Goal: Information Seeking & Learning: Obtain resource

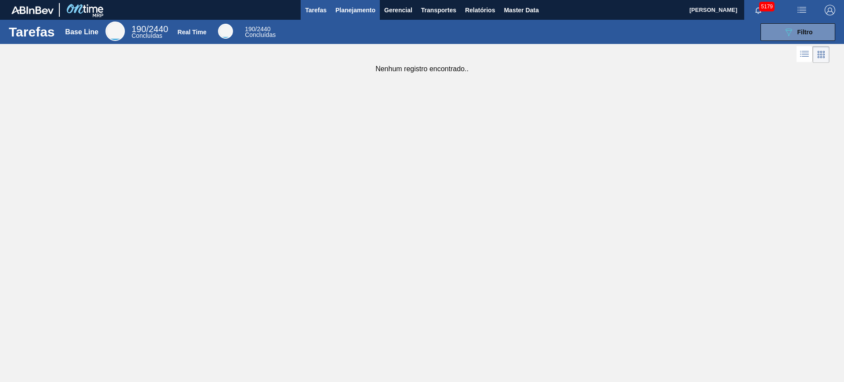
click at [350, 17] on button "Planejamento" at bounding box center [355, 10] width 49 height 20
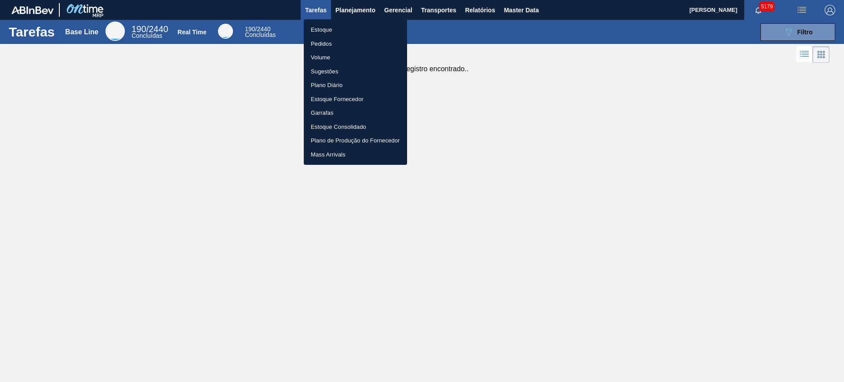
click at [347, 27] on li "Estoque" at bounding box center [355, 30] width 103 height 14
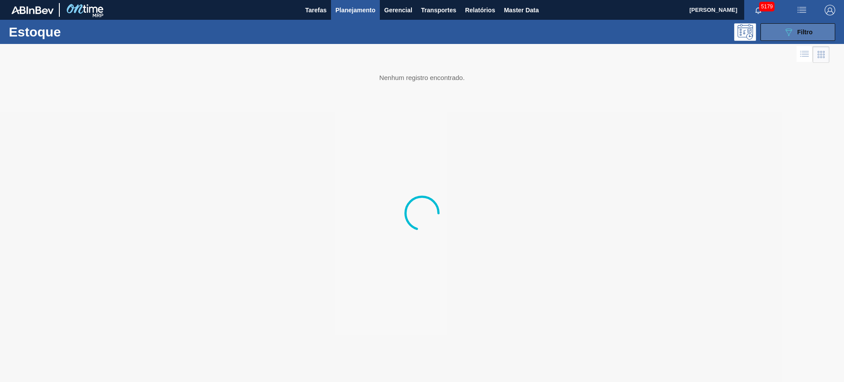
click at [814, 32] on button "089F7B8B-B2A5-4AFE-B5C0-19BA573D28AC Filtro" at bounding box center [798, 32] width 75 height 18
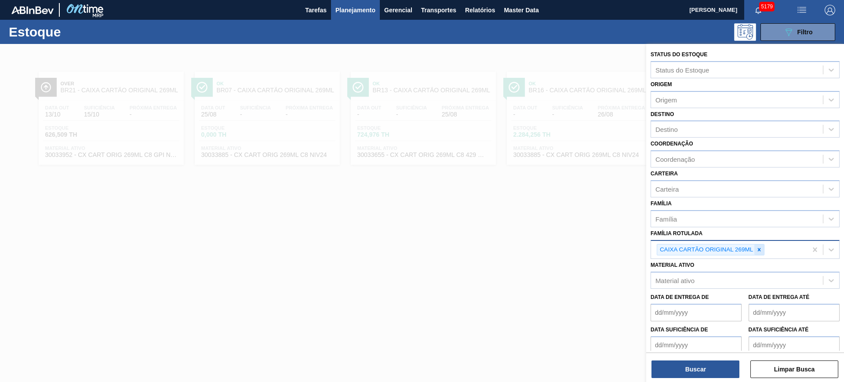
click at [761, 249] on icon at bounding box center [759, 250] width 6 height 6
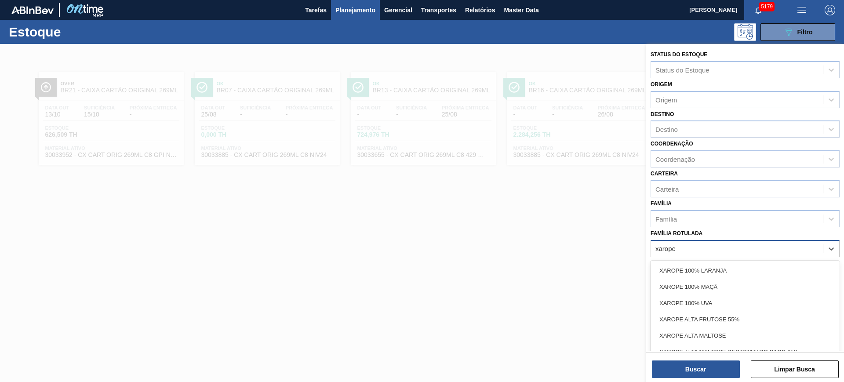
type Rotulada "xarope a"
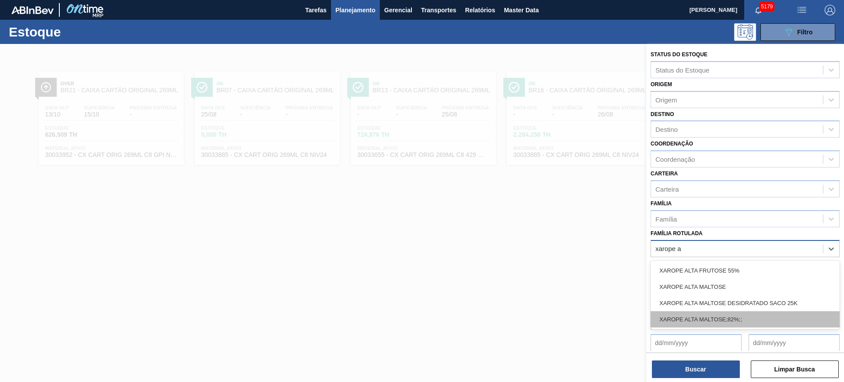
click at [771, 319] on div "XAROPE ALTA MALTOSE;82%;;" at bounding box center [745, 319] width 189 height 16
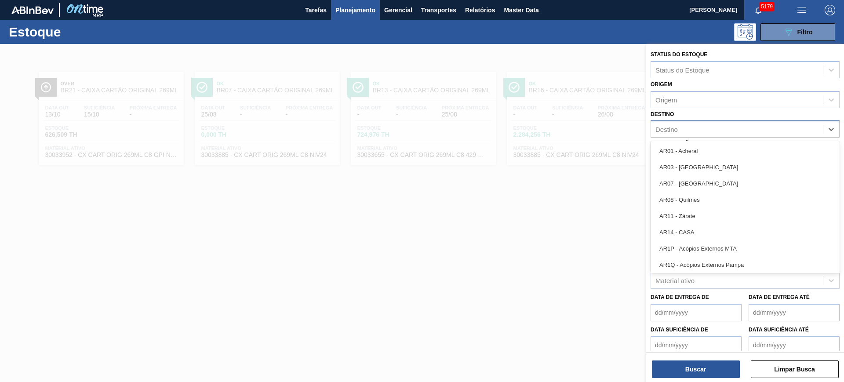
click at [675, 127] on div "Destino" at bounding box center [667, 129] width 22 height 7
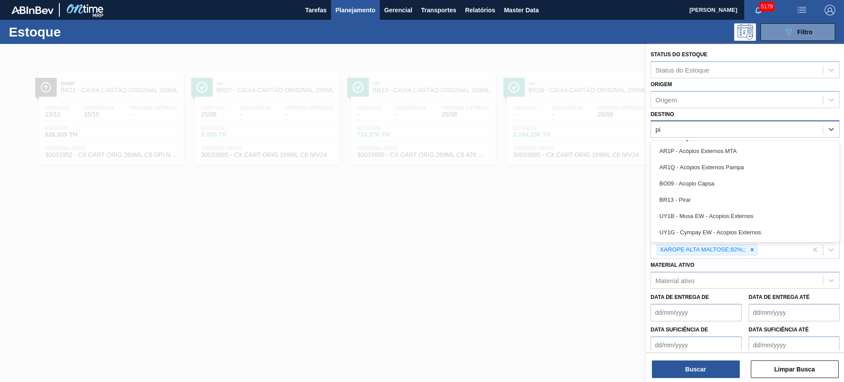
type input "pir"
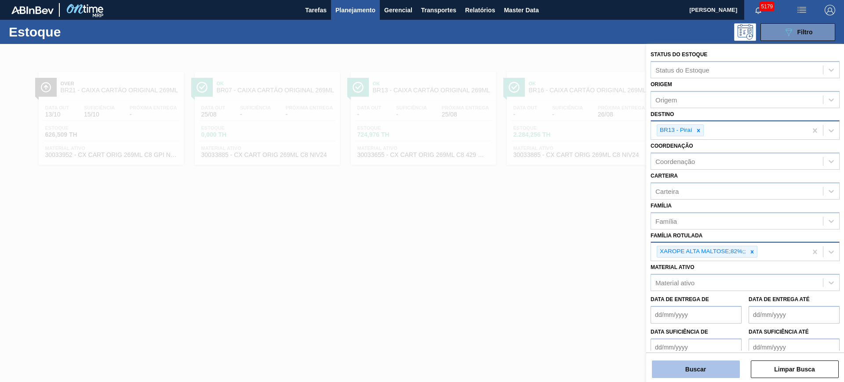
click at [691, 369] on button "Buscar" at bounding box center [696, 370] width 88 height 18
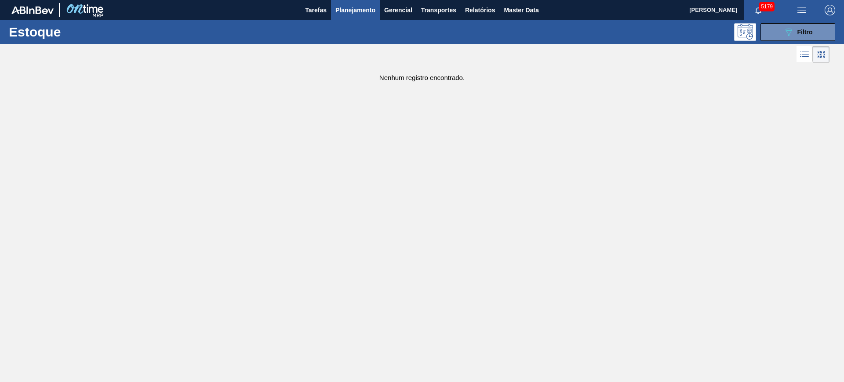
click at [820, 22] on div "Estoque 089F7B8B-B2A5-4AFE-B5C0-19BA573D28AC Filtro" at bounding box center [422, 32] width 844 height 24
click at [818, 27] on button "089F7B8B-B2A5-4AFE-B5C0-19BA573D28AC Filtro" at bounding box center [798, 32] width 75 height 18
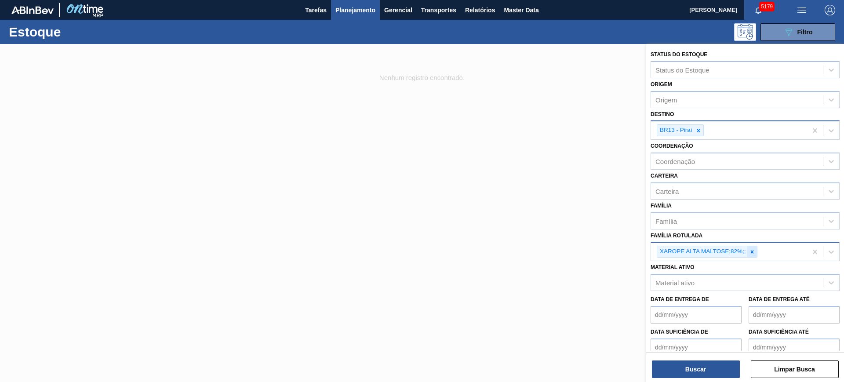
click at [753, 252] on icon at bounding box center [752, 252] width 6 height 6
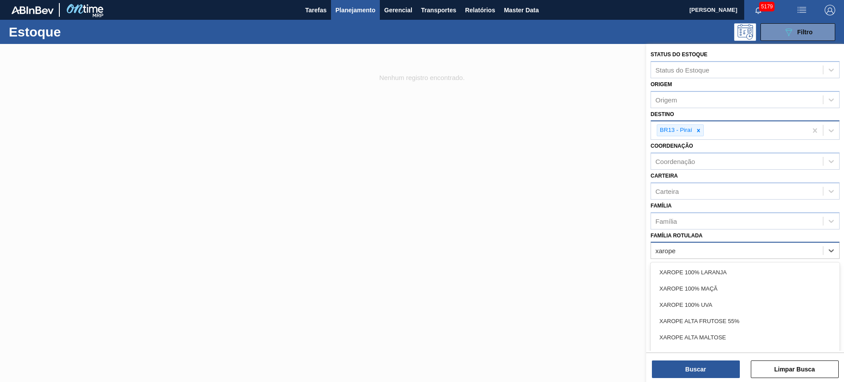
type Rotulada "xarope a"
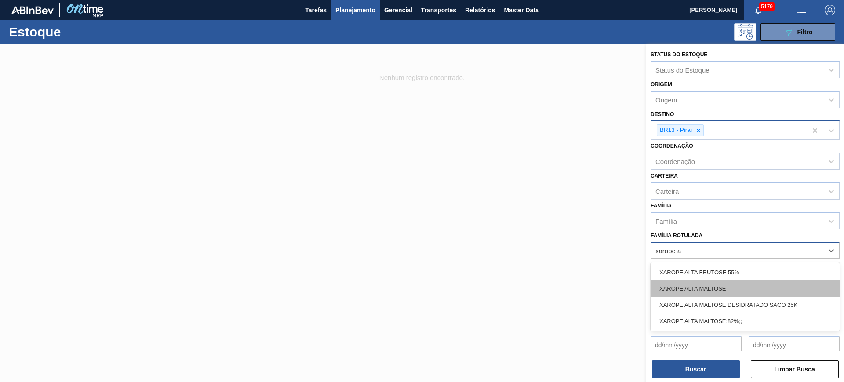
click at [760, 286] on div "XAROPE ALTA MALTOSE" at bounding box center [745, 289] width 189 height 16
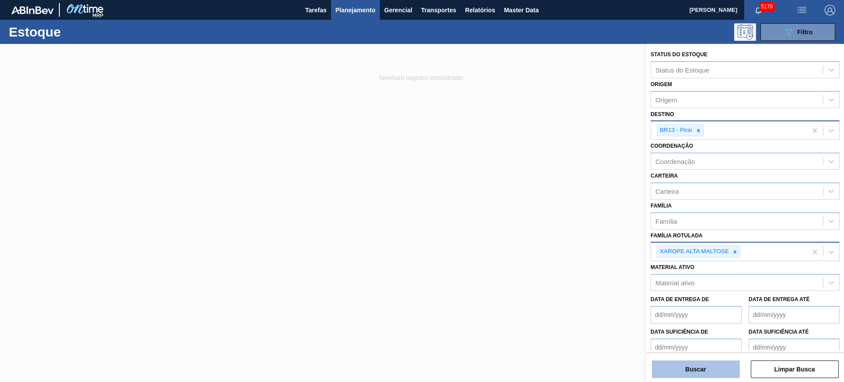
click at [709, 369] on button "Buscar" at bounding box center [696, 370] width 88 height 18
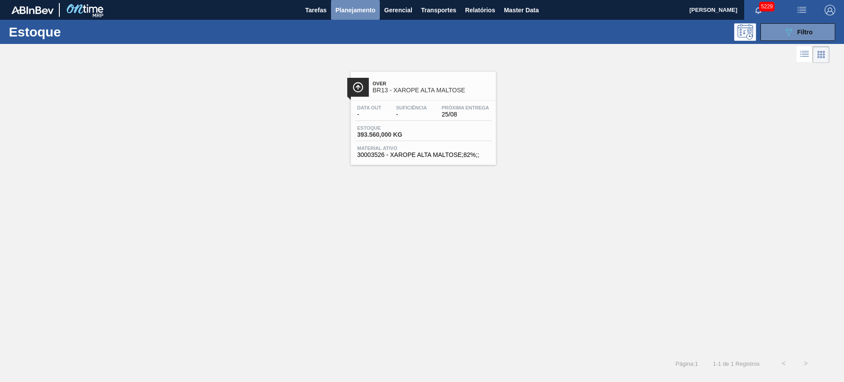
click at [362, 11] on span "Planejamento" at bounding box center [355, 10] width 40 height 11
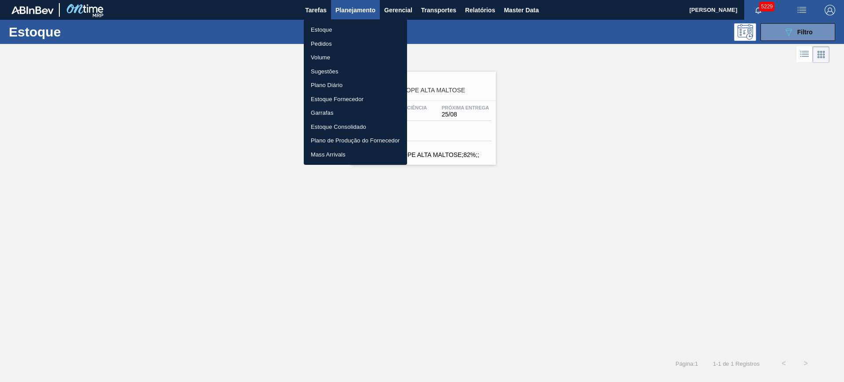
click at [334, 40] on li "Pedidos" at bounding box center [355, 44] width 103 height 14
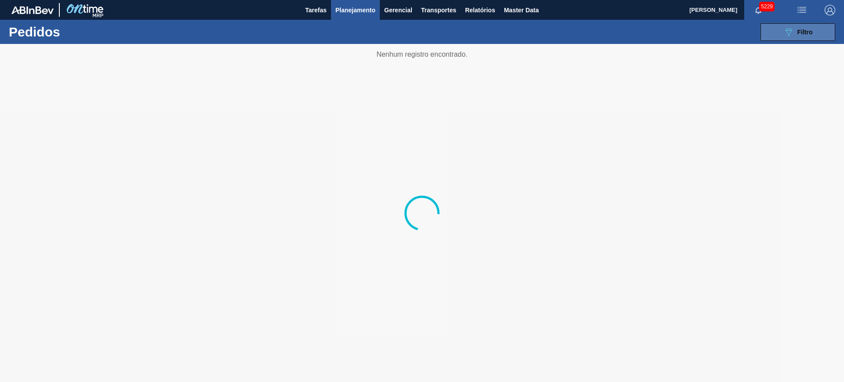
click at [771, 29] on button "089F7B8B-B2A5-4AFE-B5C0-19BA573D28AC Filtro" at bounding box center [798, 32] width 75 height 18
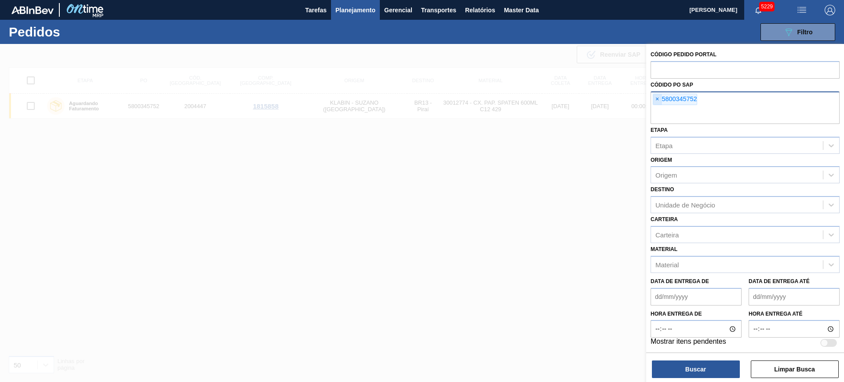
click at [660, 99] on span "×" at bounding box center [657, 99] width 8 height 11
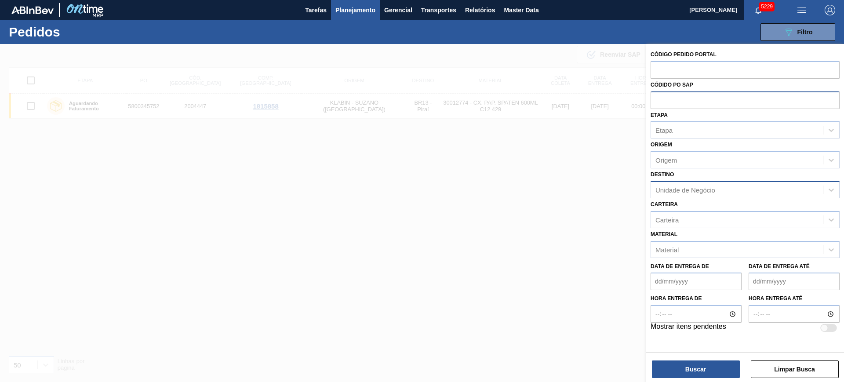
click at [688, 184] on div "Unidade de Negócio" at bounding box center [737, 189] width 172 height 13
type input "lages"
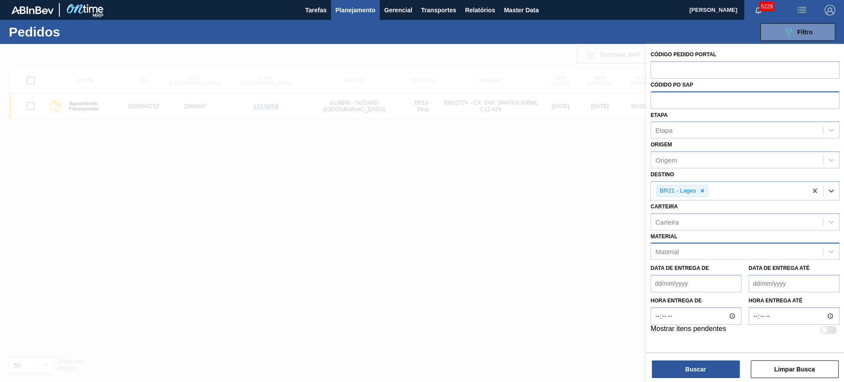
click at [693, 247] on div "Material" at bounding box center [737, 251] width 172 height 13
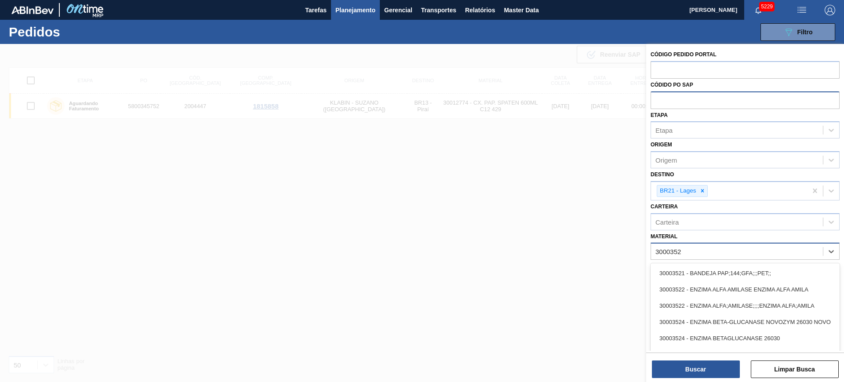
type input "30003526"
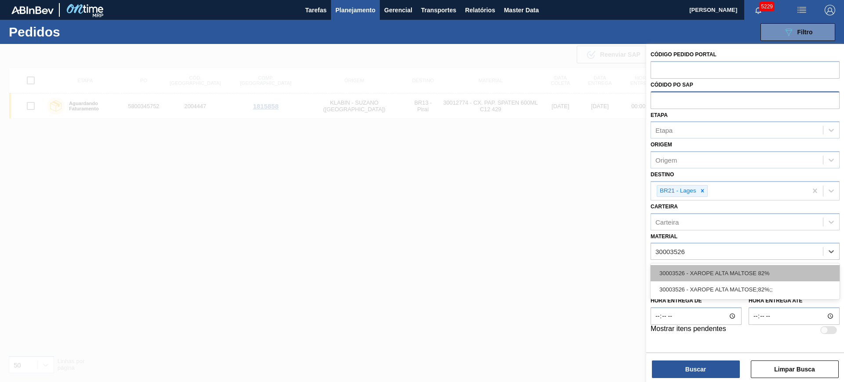
click at [729, 271] on div "30003526 - XAROPE ALTA MALTOSE 82%" at bounding box center [745, 273] width 189 height 16
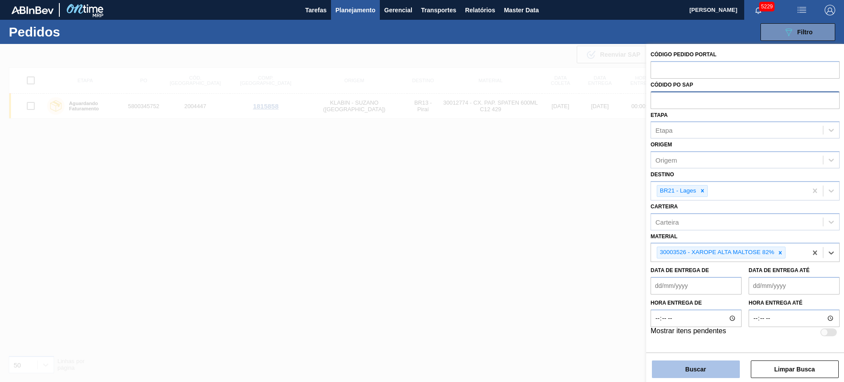
click at [704, 375] on button "Buscar" at bounding box center [696, 370] width 88 height 18
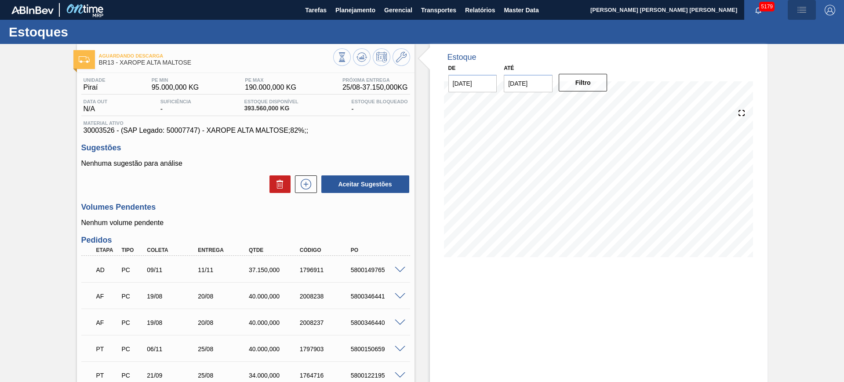
drag, startPoint x: 804, startPoint y: 3, endPoint x: 801, endPoint y: 29, distance: 26.1
click at [803, 3] on button "button" at bounding box center [802, 10] width 28 height 20
click at [789, 34] on li "Upload de Volumes" at bounding box center [799, 31] width 76 height 16
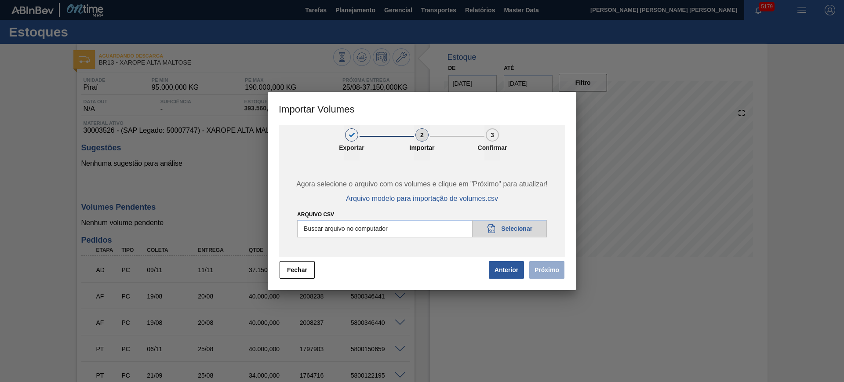
click at [382, 230] on input "Arquivo csv" at bounding box center [422, 229] width 250 height 18
type input "C:\fakepath\PedidoVolumeModeloImportacao (3).csv"
click at [548, 270] on button "Próximo" at bounding box center [546, 270] width 35 height 18
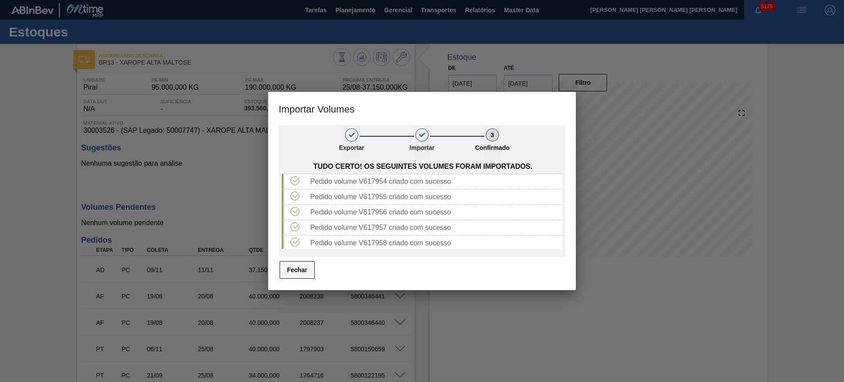
click at [288, 274] on button "Fechar" at bounding box center [297, 270] width 35 height 18
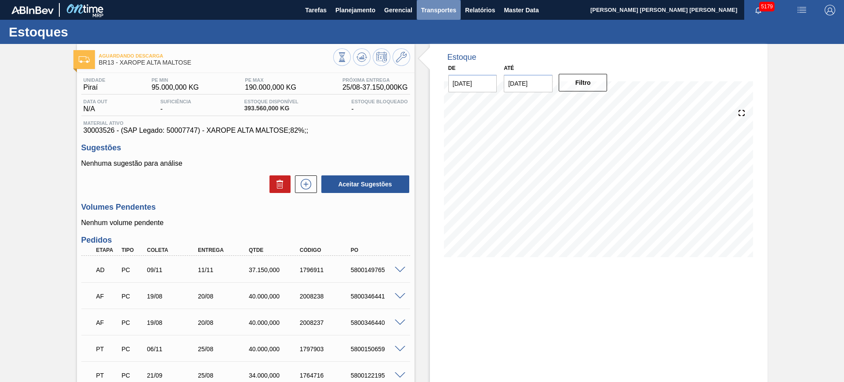
click at [449, 11] on span "Transportes" at bounding box center [438, 10] width 35 height 11
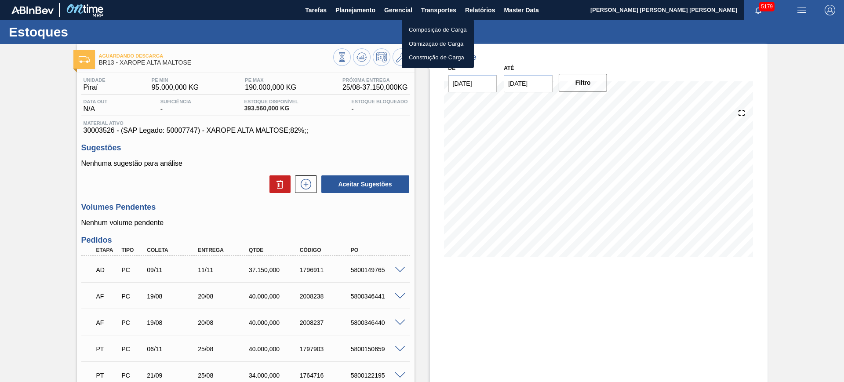
click at [427, 43] on li "Otimização de Carga" at bounding box center [438, 44] width 72 height 14
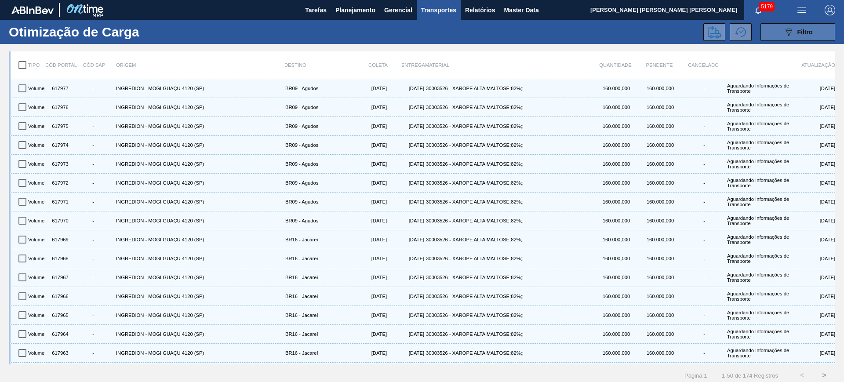
click at [809, 27] on div "089F7B8B-B2A5-4AFE-B5C0-19BA573D28AC Filtro" at bounding box center [798, 32] width 29 height 11
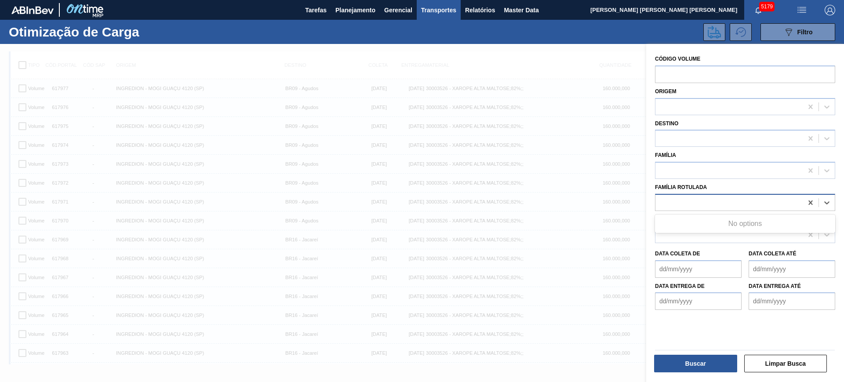
click at [710, 197] on div at bounding box center [729, 202] width 147 height 13
type Rotulada "xa"
click at [774, 371] on button "Limpar Busca" at bounding box center [785, 364] width 83 height 18
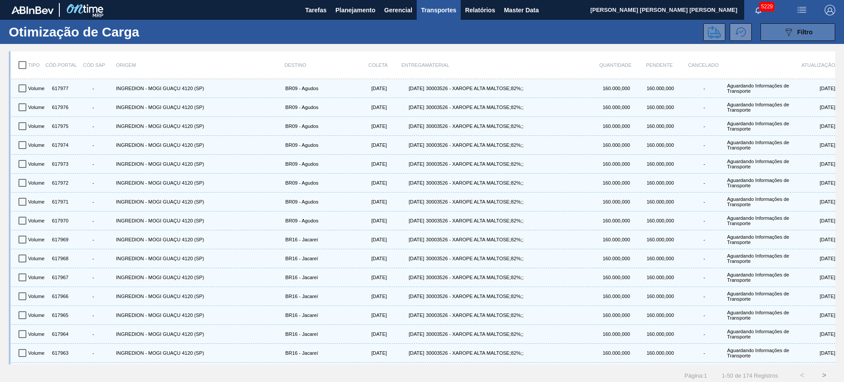
click at [798, 31] on span "Filtro" at bounding box center [805, 32] width 15 height 7
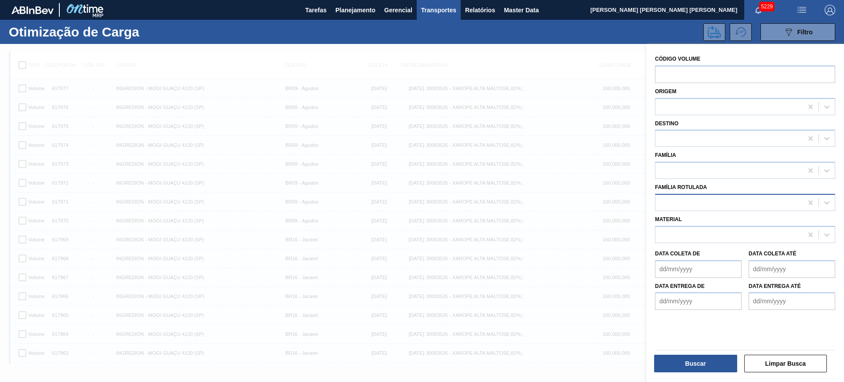
click at [729, 198] on div at bounding box center [729, 202] width 147 height 13
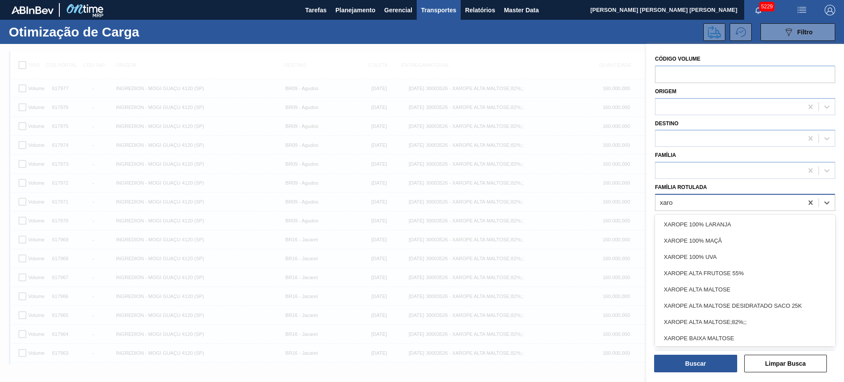
type Rotulada "xarop"
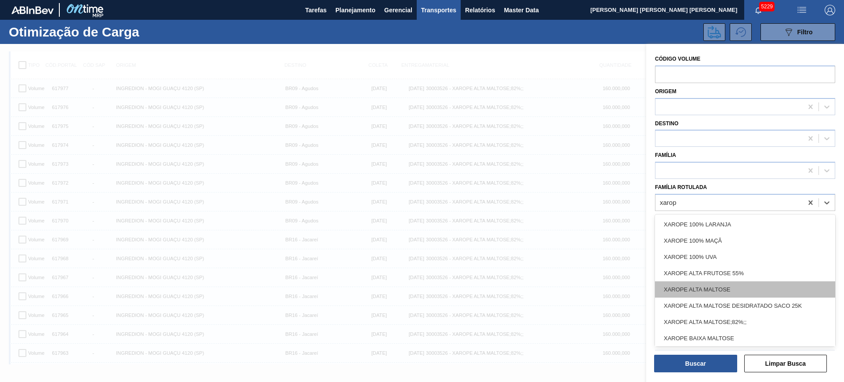
click at [732, 293] on div "XAROPE ALTA MALTOSE" at bounding box center [745, 289] width 180 height 16
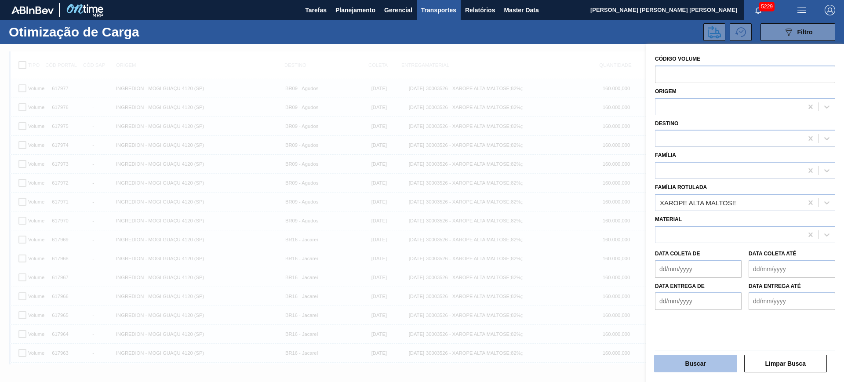
click at [716, 363] on button "Buscar" at bounding box center [695, 364] width 83 height 18
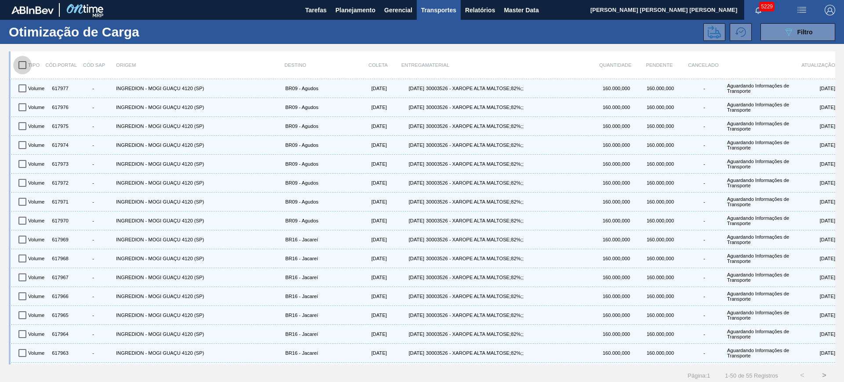
click at [20, 67] on input "checkbox" at bounding box center [22, 65] width 18 height 18
checkbox input "true"
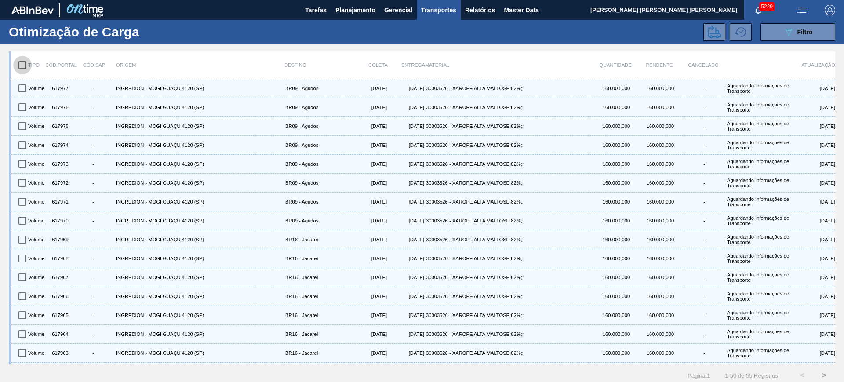
checkbox input "true"
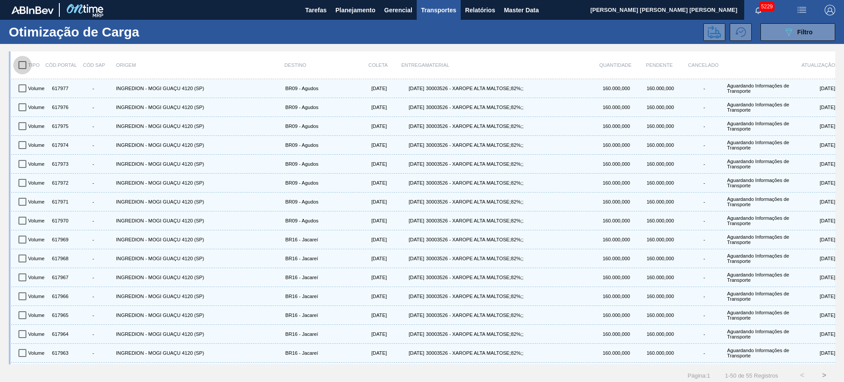
checkbox input "true"
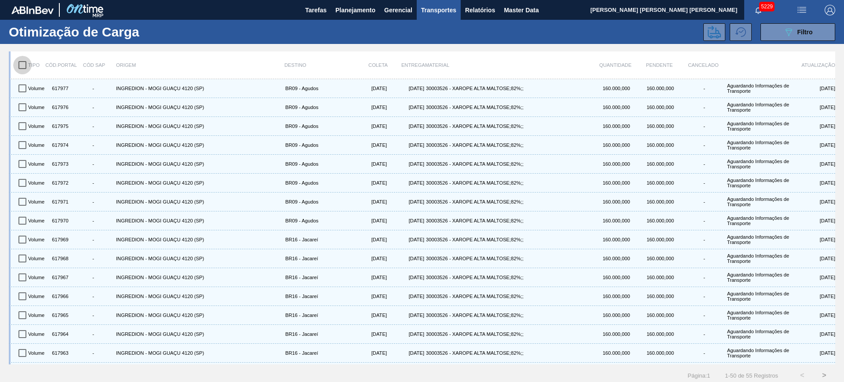
checkbox input "true"
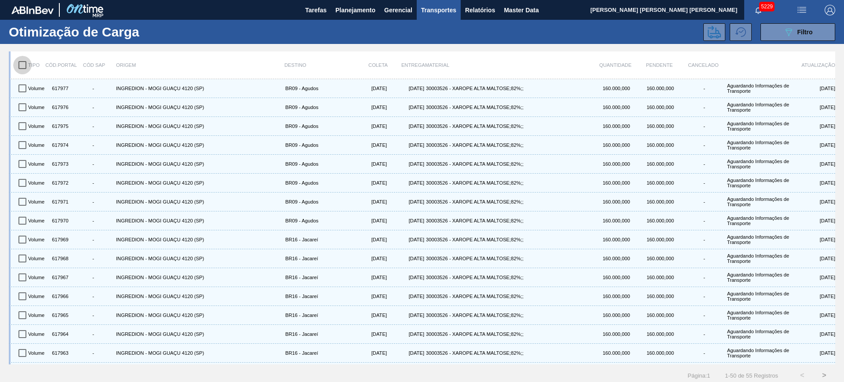
checkbox input "true"
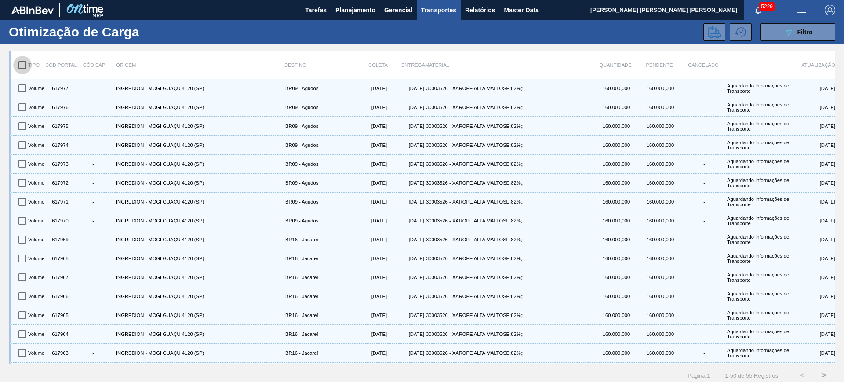
checkbox input "true"
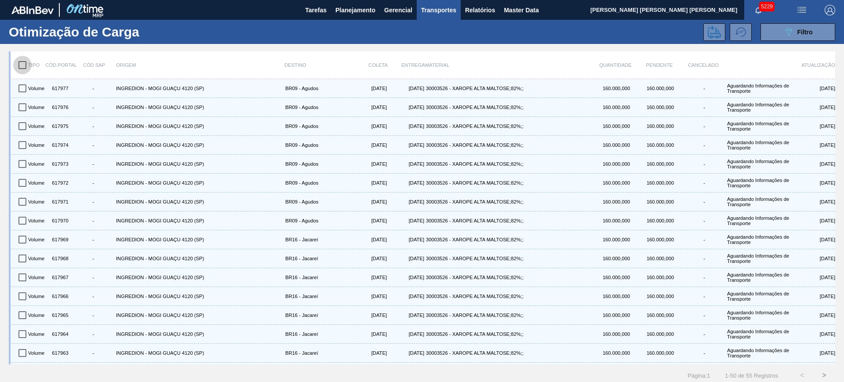
checkbox input "true"
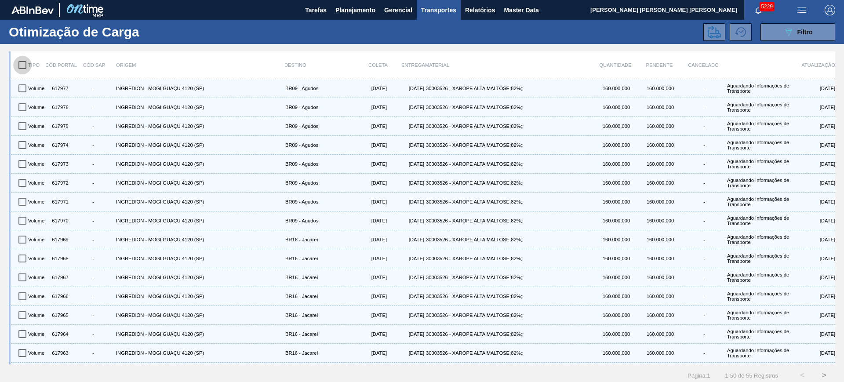
checkbox input "true"
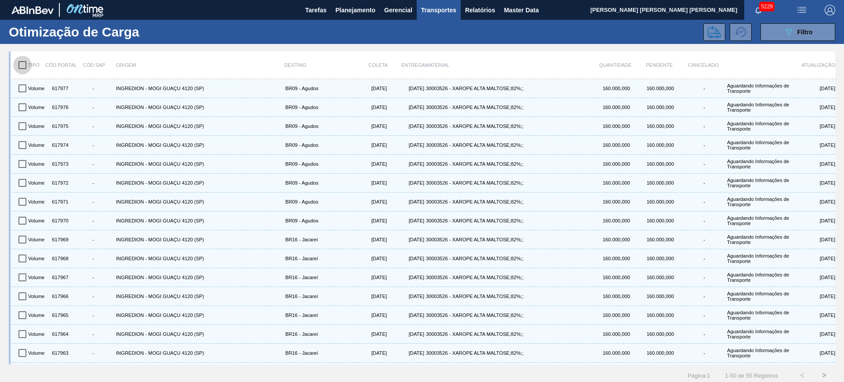
checkbox input "true"
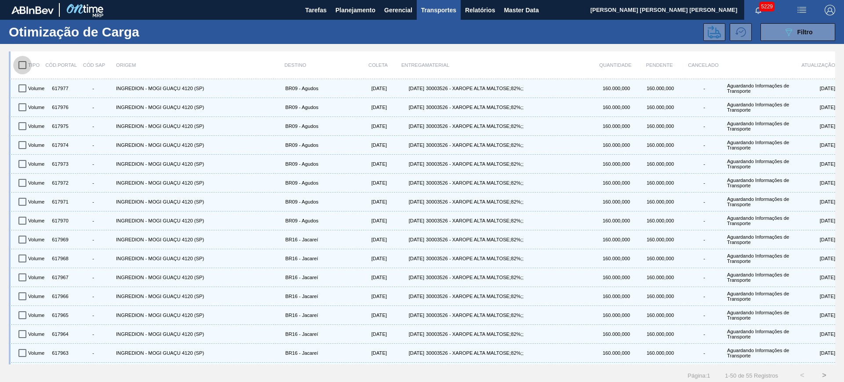
checkbox input "true"
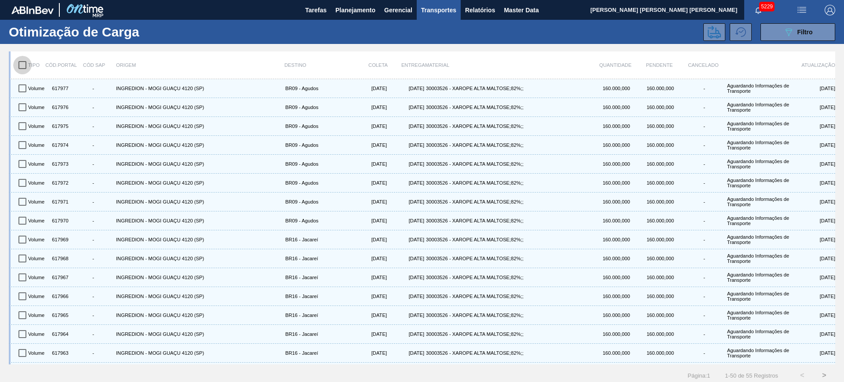
checkbox input "true"
click at [722, 32] on button at bounding box center [715, 32] width 22 height 18
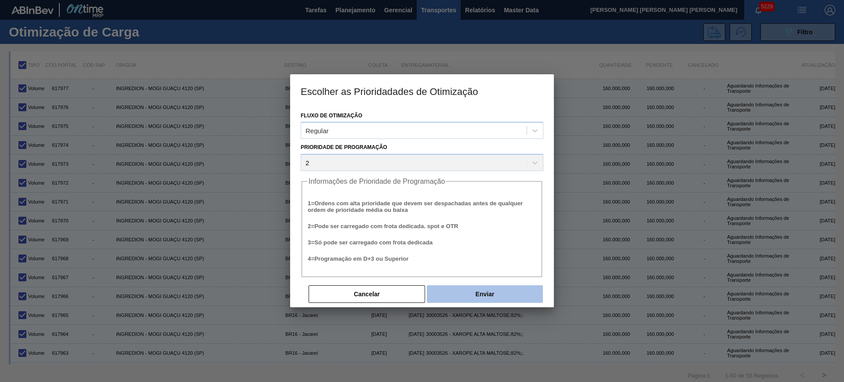
click at [500, 290] on button "Enviar" at bounding box center [485, 294] width 116 height 18
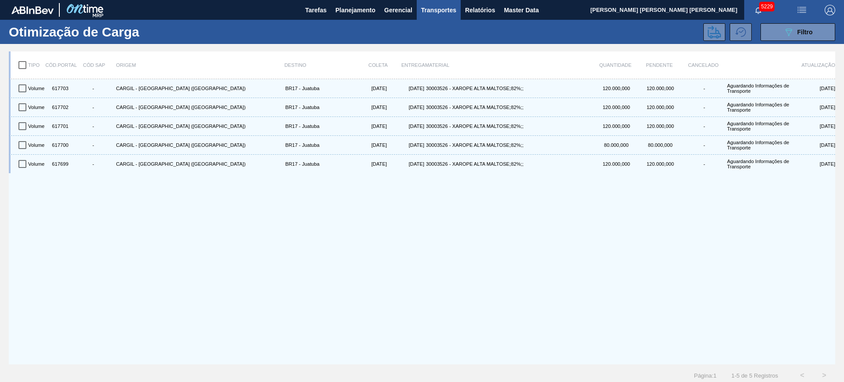
click at [23, 64] on input "checkbox" at bounding box center [22, 65] width 18 height 18
checkbox input "true"
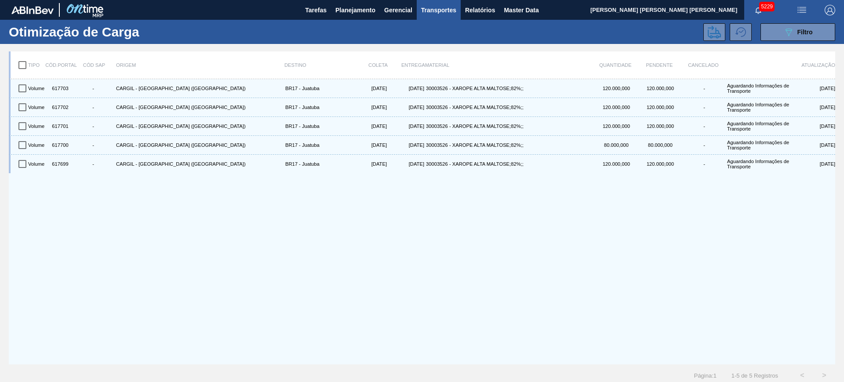
checkbox input "true"
click at [704, 34] on button at bounding box center [715, 32] width 22 height 18
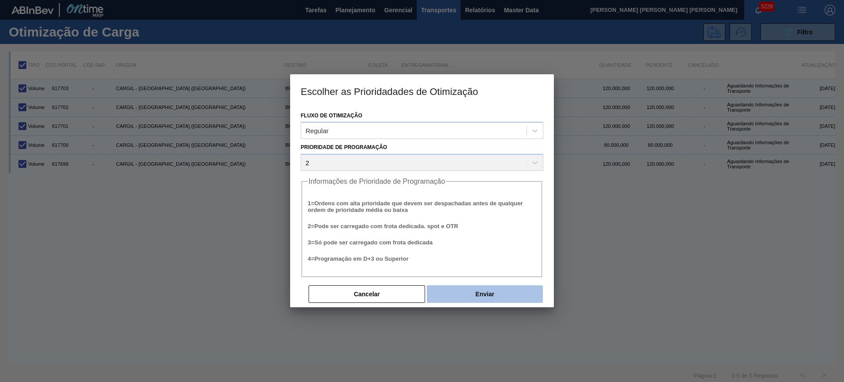
click at [456, 289] on button "Enviar" at bounding box center [485, 294] width 116 height 18
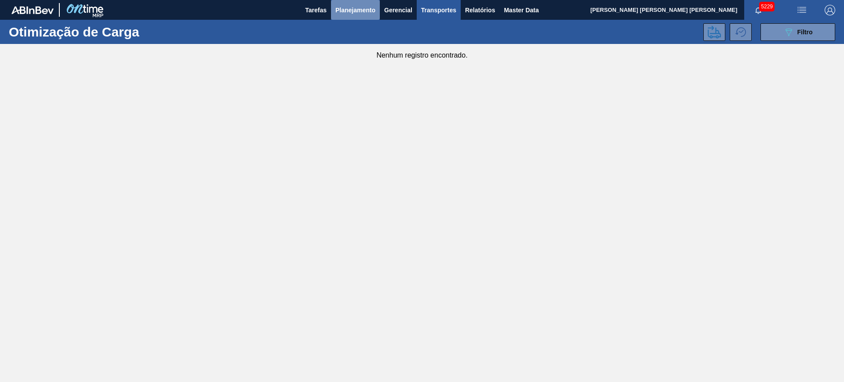
click at [345, 5] on span "Planejamento" at bounding box center [355, 10] width 40 height 11
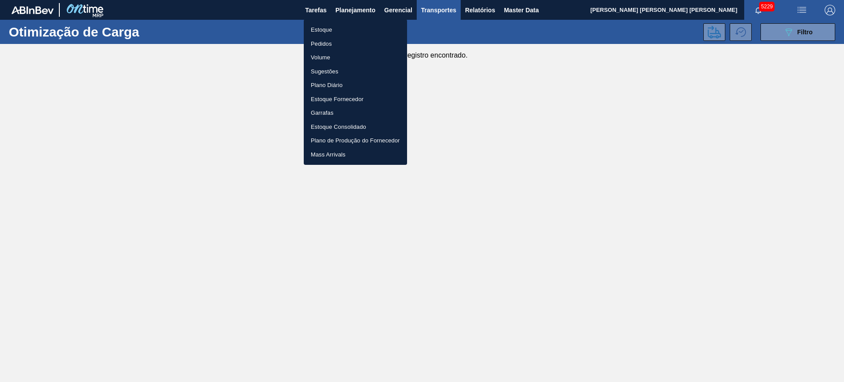
click at [337, 27] on li "Estoque" at bounding box center [355, 30] width 103 height 14
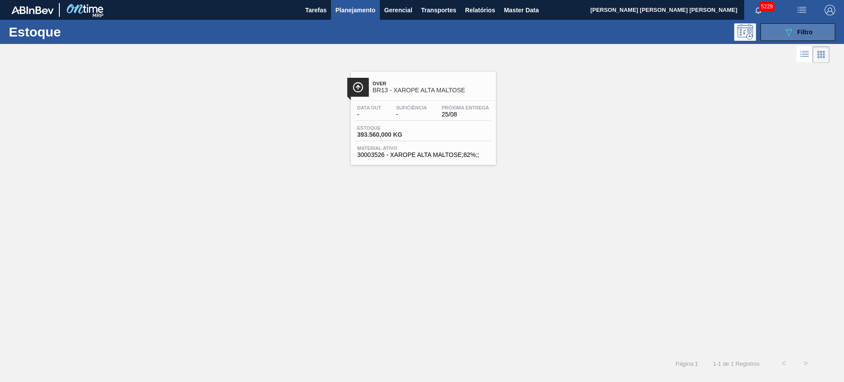
drag, startPoint x: 448, startPoint y: 102, endPoint x: 781, endPoint y: 31, distance: 340.8
click at [781, 31] on button "089F7B8B-B2A5-4AFE-B5C0-19BA573D28AC Filtro" at bounding box center [798, 32] width 75 height 18
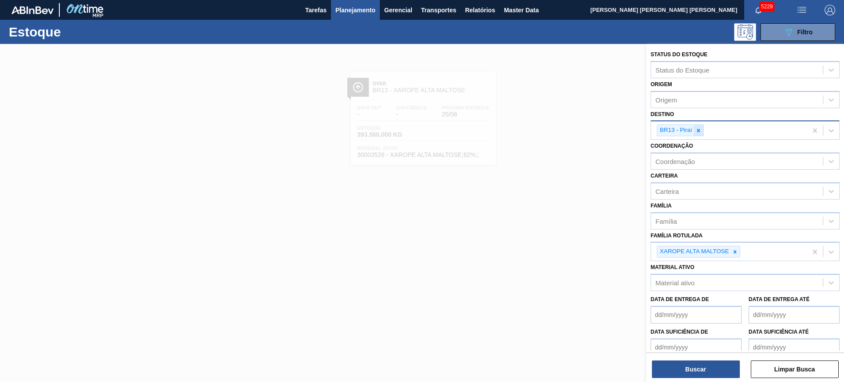
click at [701, 127] on div at bounding box center [699, 130] width 10 height 11
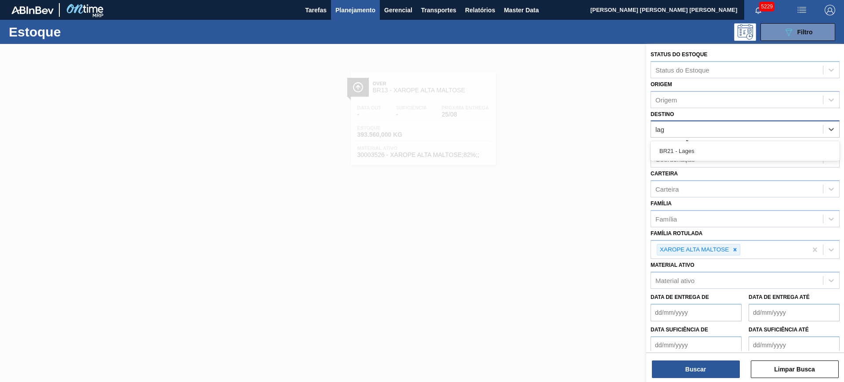
type input "lage"
click at [714, 154] on div "BR21 - Lages" at bounding box center [745, 151] width 189 height 16
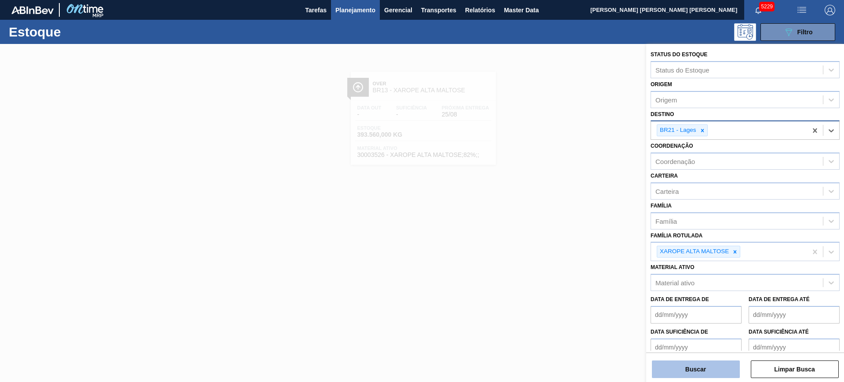
click at [704, 368] on button "Buscar" at bounding box center [696, 370] width 88 height 18
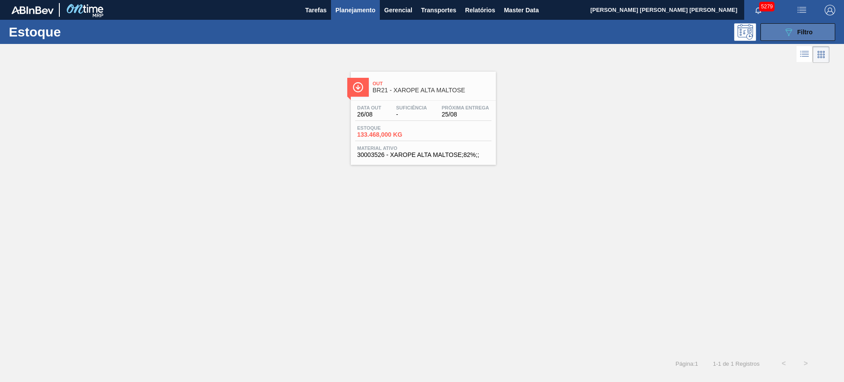
click at [774, 33] on button "089F7B8B-B2A5-4AFE-B5C0-19BA573D28AC Filtro" at bounding box center [798, 32] width 75 height 18
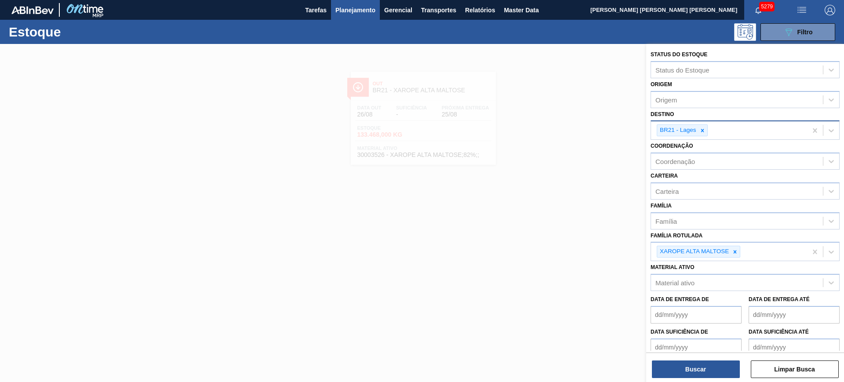
click at [578, 157] on div at bounding box center [422, 235] width 844 height 382
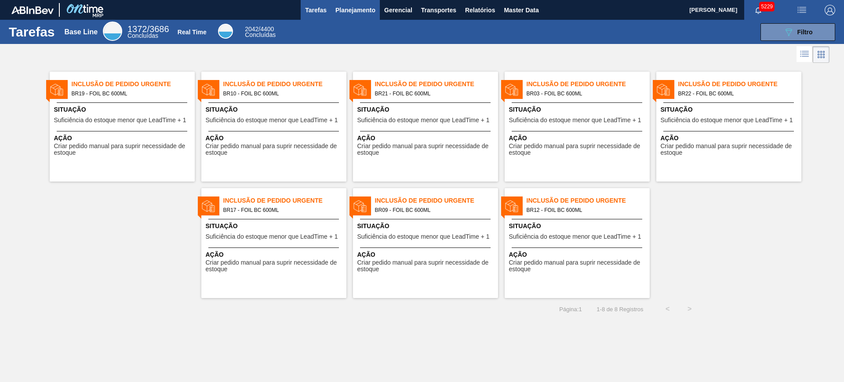
click at [355, 5] on span "Planejamento" at bounding box center [355, 10] width 40 height 11
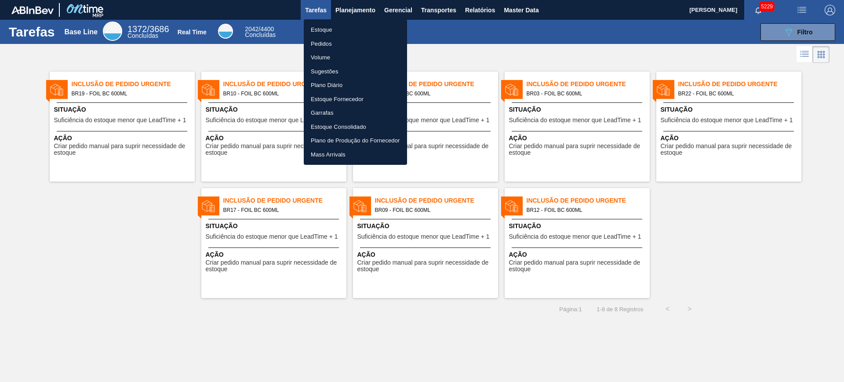
click at [368, 28] on li "Estoque" at bounding box center [355, 30] width 103 height 14
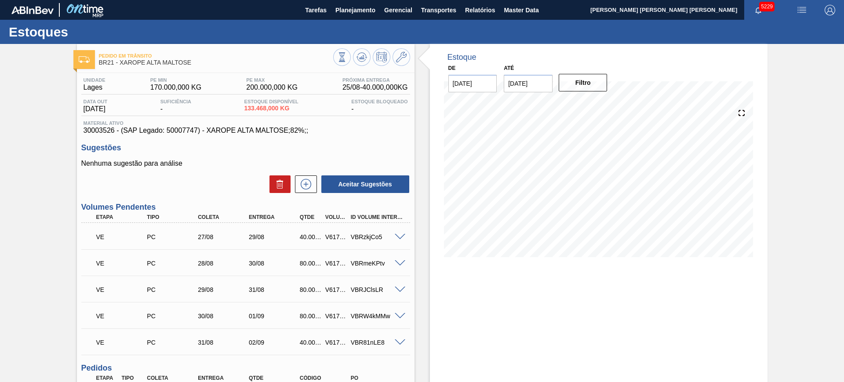
click at [797, 15] on button "button" at bounding box center [802, 10] width 28 height 20
click at [775, 28] on li "Upload de Volumes" at bounding box center [799, 31] width 76 height 16
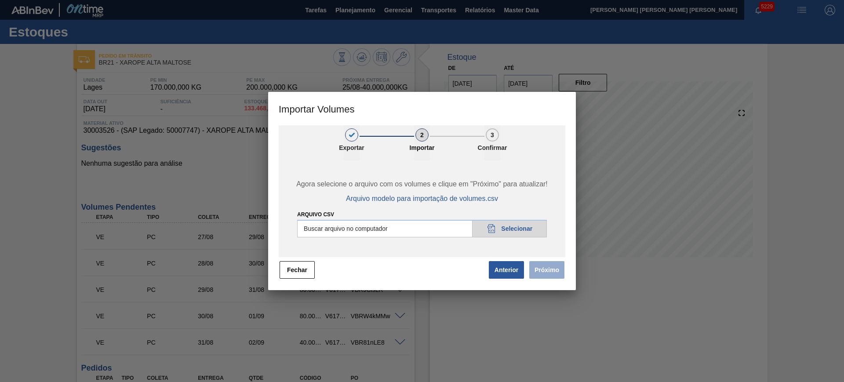
click at [436, 230] on input "Arquivo csv" at bounding box center [422, 229] width 250 height 18
type input "C:\fakepath\PedidoVolumeModeloImportacao (4).csv"
click at [542, 270] on button "Próximo" at bounding box center [546, 270] width 35 height 18
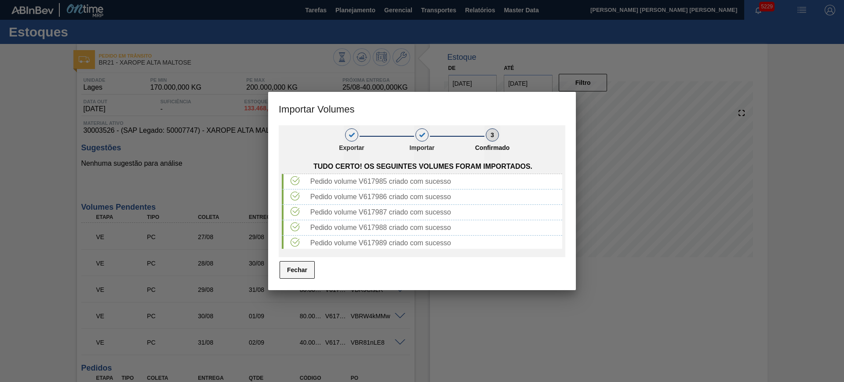
click at [294, 269] on button "Fechar" at bounding box center [297, 270] width 35 height 18
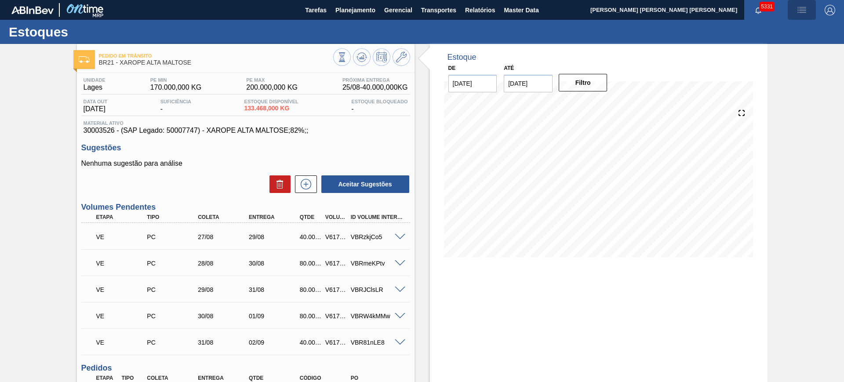
click at [803, 7] on img "button" at bounding box center [802, 10] width 11 height 11
click at [783, 35] on li "Upload de Volumes" at bounding box center [799, 31] width 76 height 16
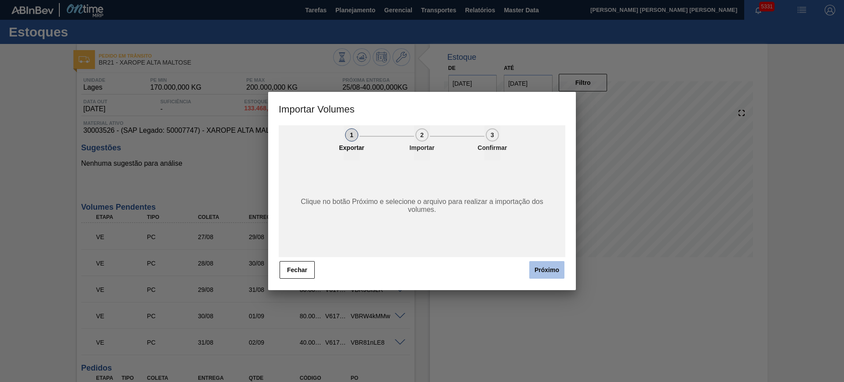
click at [537, 266] on button "Próximo" at bounding box center [546, 270] width 35 height 18
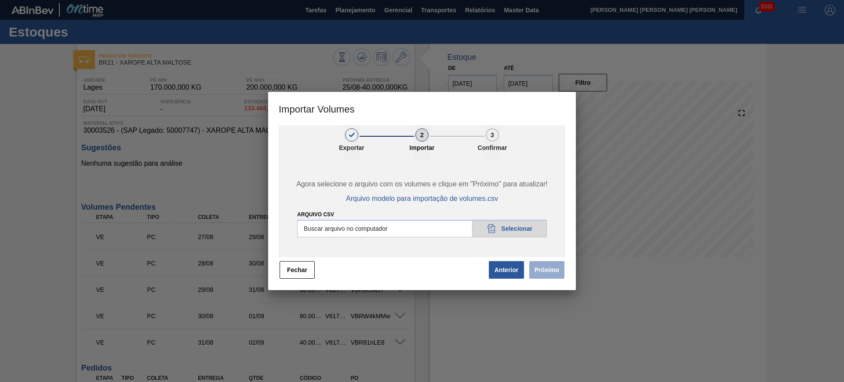
click at [430, 230] on input "Arquivo csv" at bounding box center [422, 229] width 250 height 18
type input "C:\fakepath\PedidoVolumeModeloImportacao (4).csv"
click at [558, 265] on button "Próximo" at bounding box center [546, 270] width 35 height 18
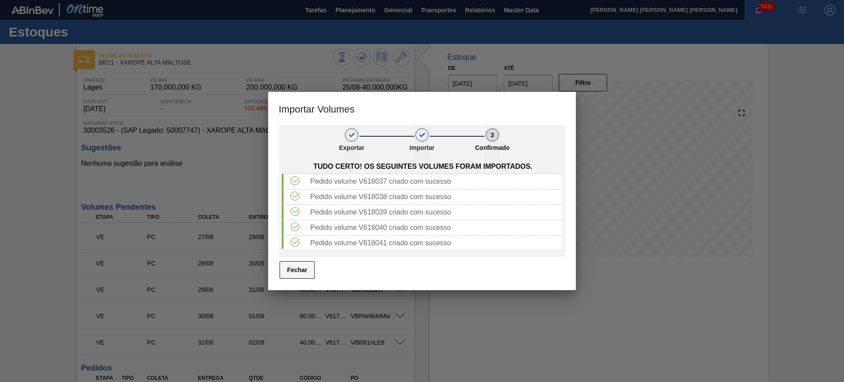
click at [303, 269] on button "Fechar" at bounding box center [297, 270] width 35 height 18
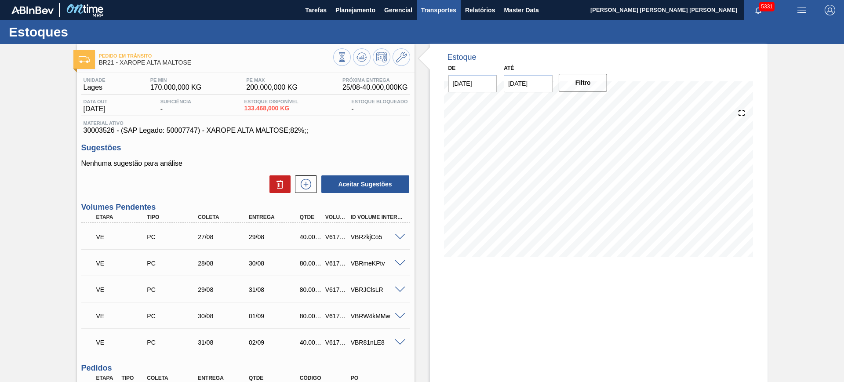
click at [448, 7] on span "Transportes" at bounding box center [438, 10] width 35 height 11
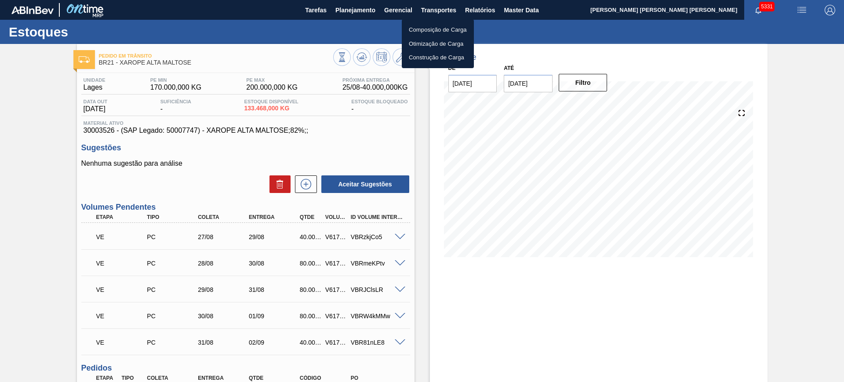
click at [437, 42] on li "Otimização de Carga" at bounding box center [438, 44] width 72 height 14
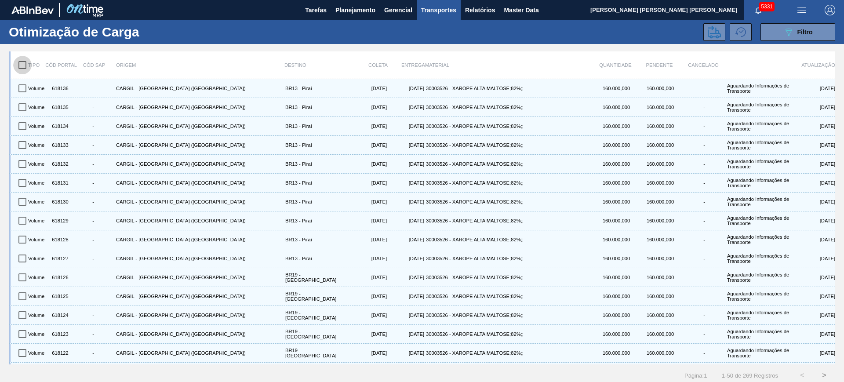
click at [27, 66] on input "checkbox" at bounding box center [22, 65] width 18 height 18
checkbox input "true"
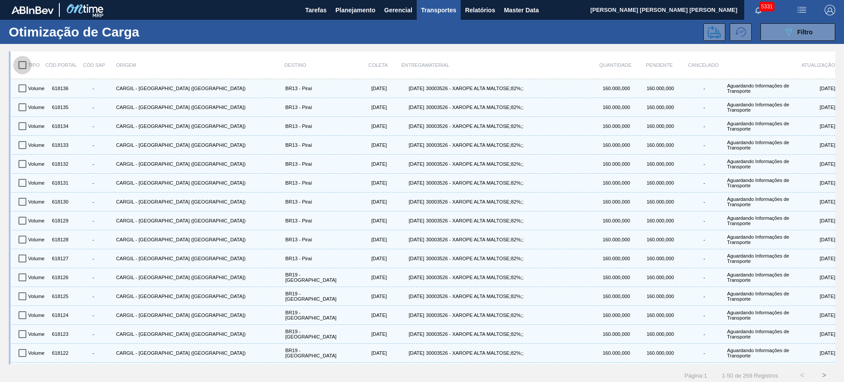
checkbox input "true"
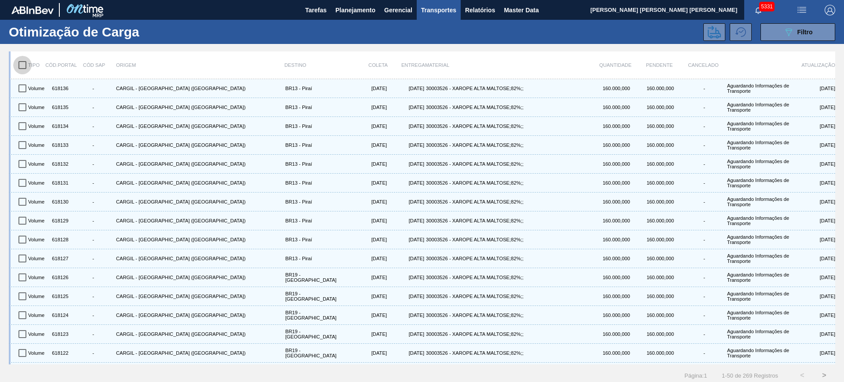
checkbox input "true"
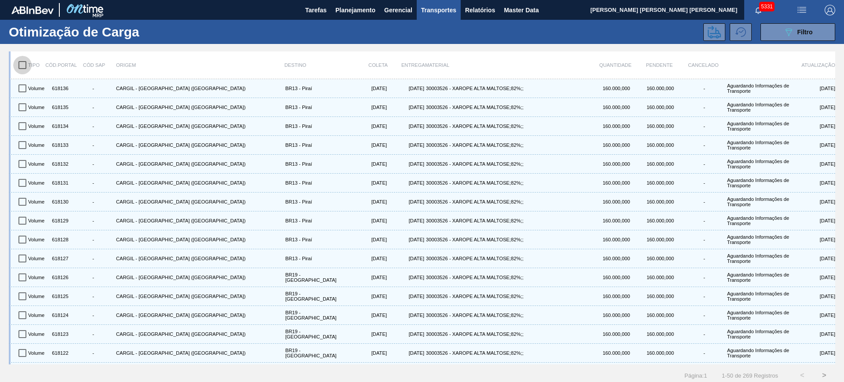
checkbox input "true"
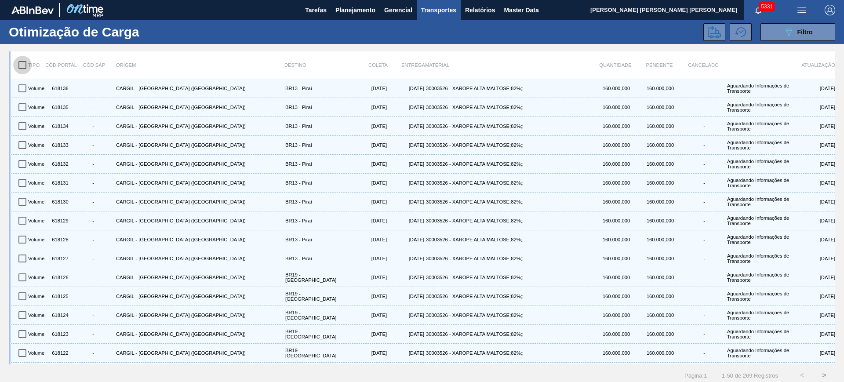
checkbox input "true"
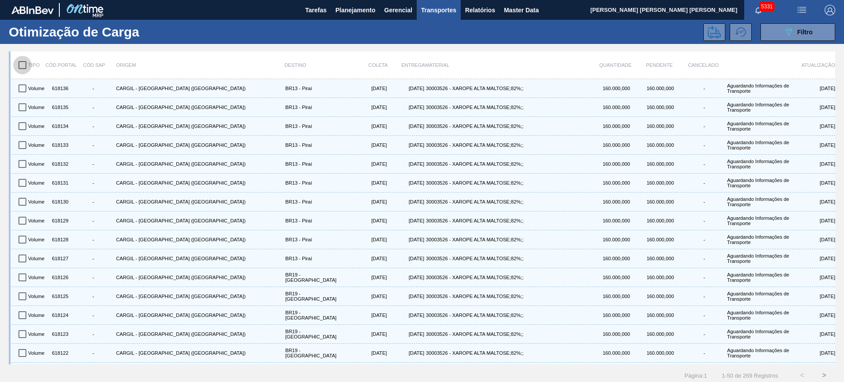
checkbox input "true"
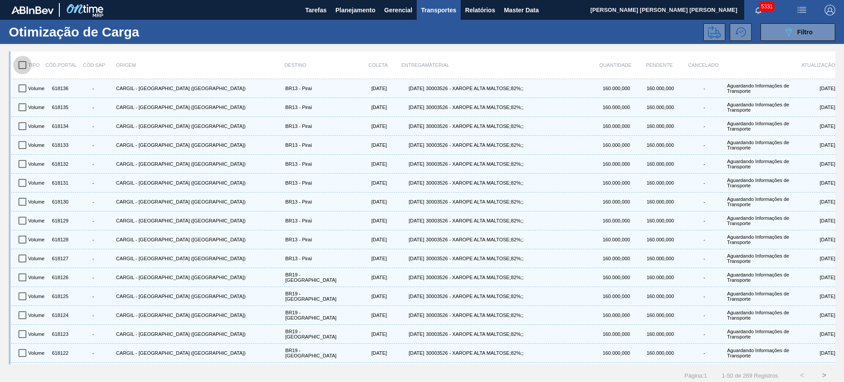
checkbox input "true"
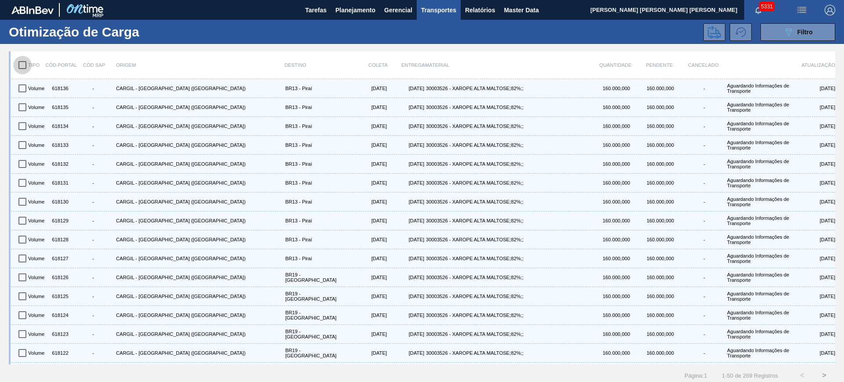
checkbox input "true"
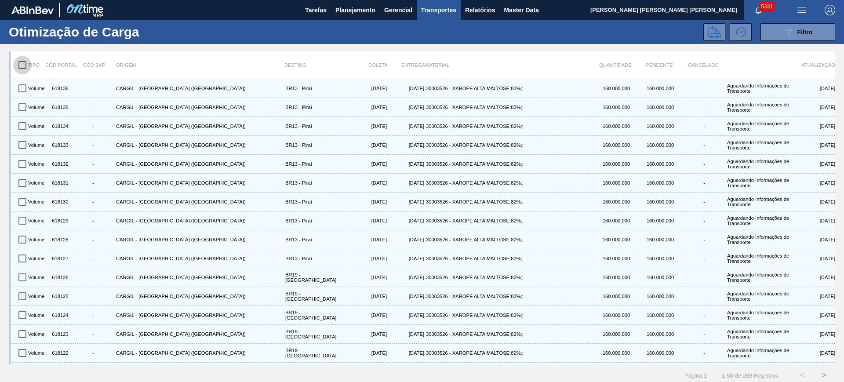
checkbox input "true"
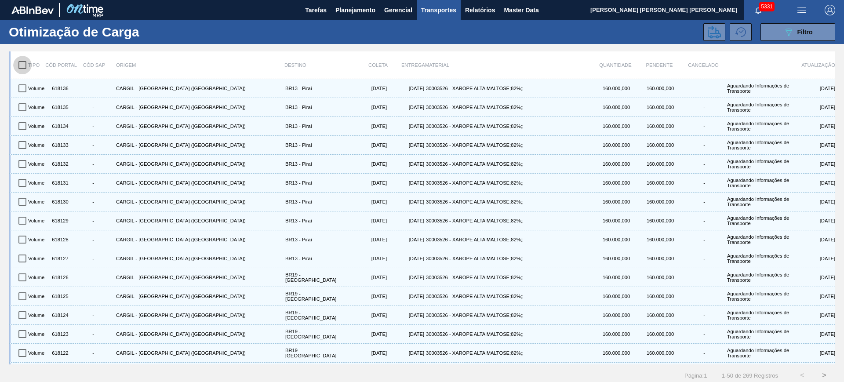
checkbox input "true"
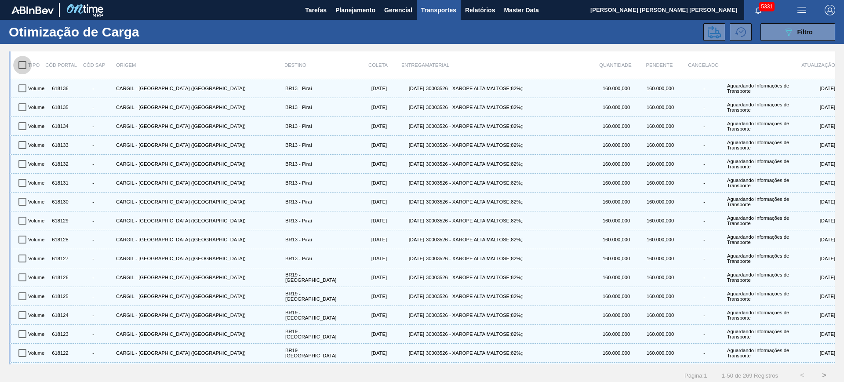
checkbox input "true"
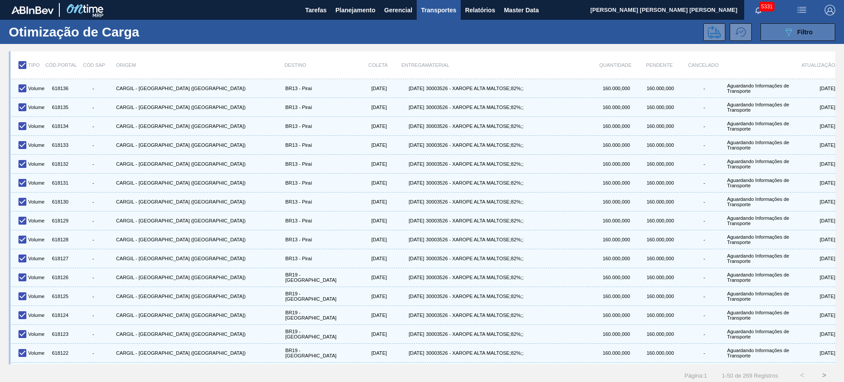
click at [794, 29] on div "089F7B8B-B2A5-4AFE-B5C0-19BA573D28AC Filtro" at bounding box center [798, 32] width 29 height 11
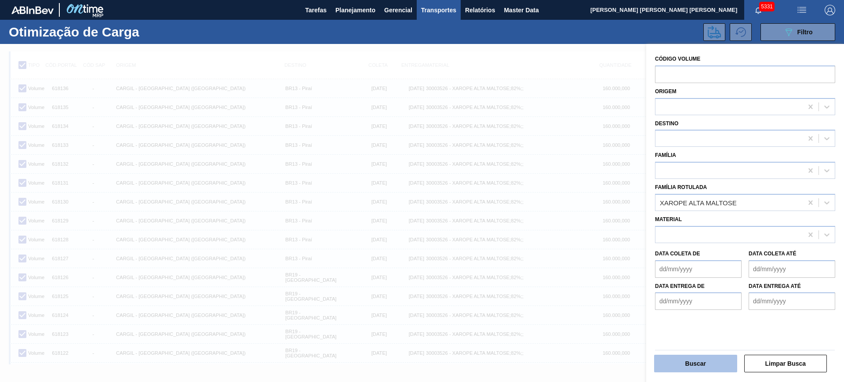
click at [702, 356] on button "Buscar" at bounding box center [695, 364] width 83 height 18
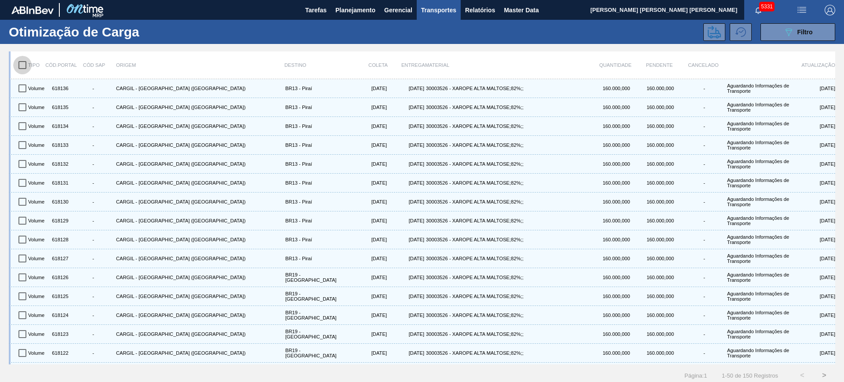
click at [22, 69] on input "checkbox" at bounding box center [22, 65] width 18 height 18
checkbox input "true"
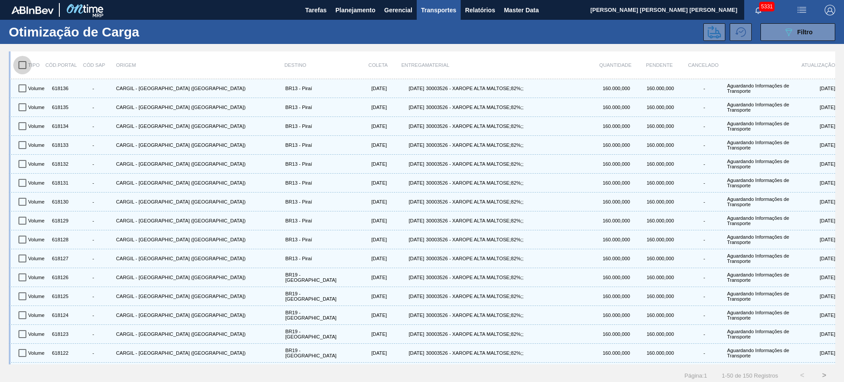
checkbox input "true"
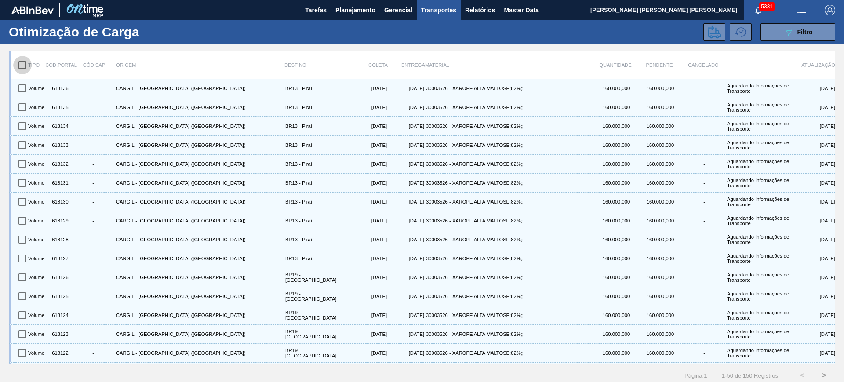
checkbox input "true"
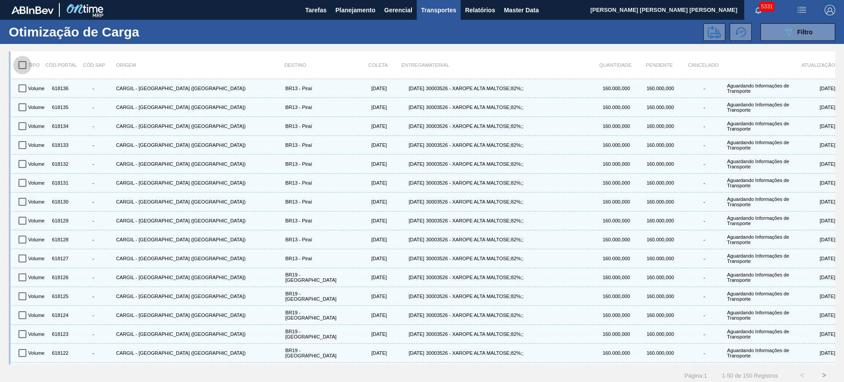
checkbox input "true"
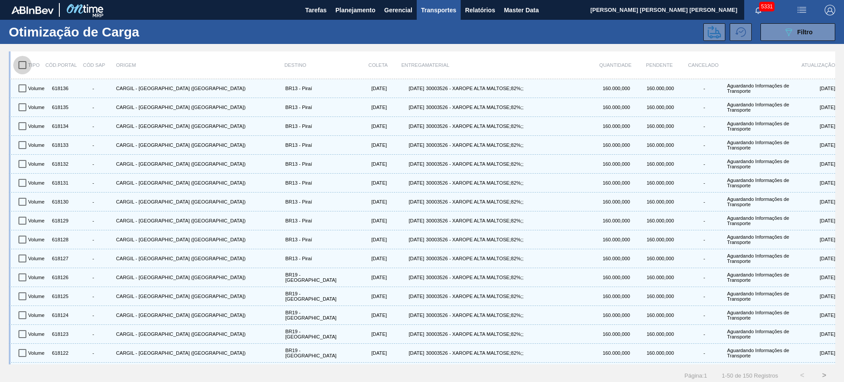
checkbox input "true"
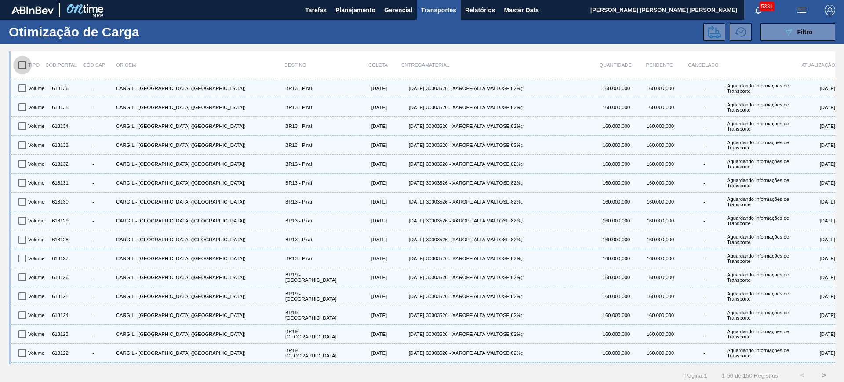
checkbox input "true"
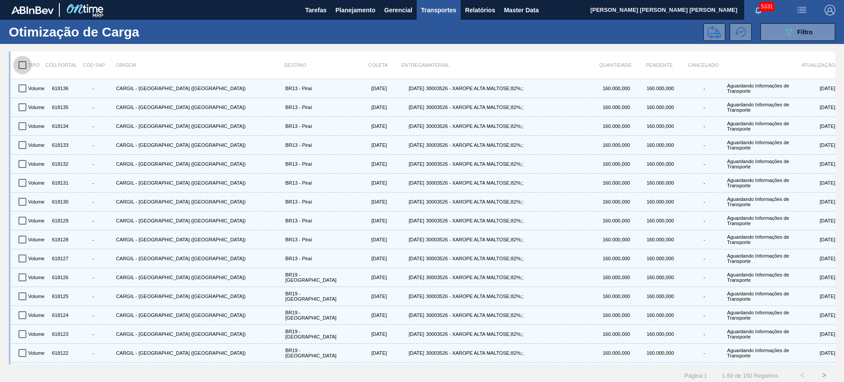
checkbox input "true"
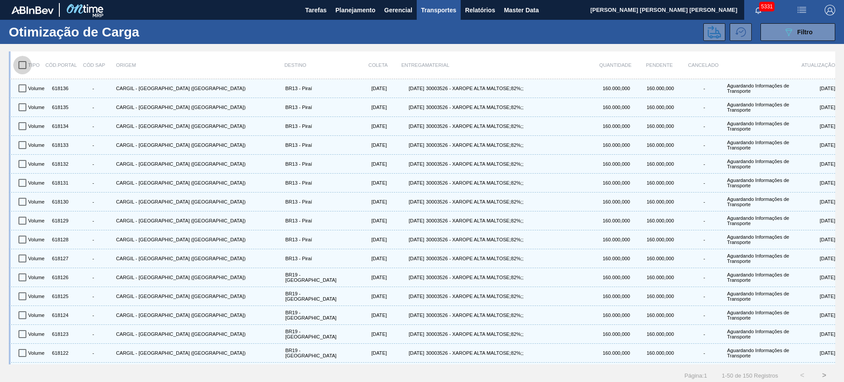
checkbox input "true"
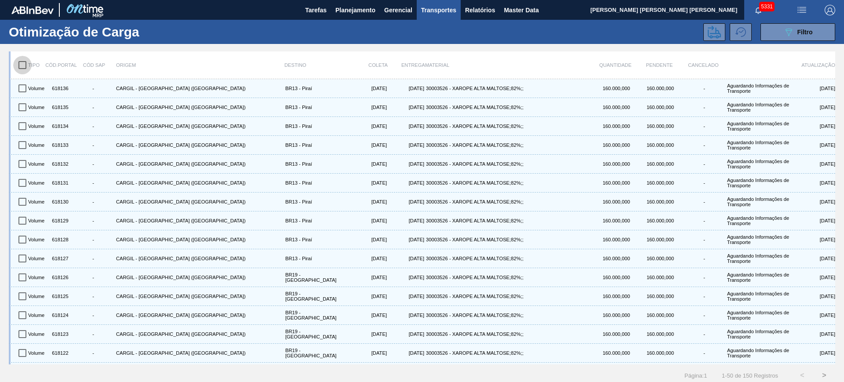
checkbox input "true"
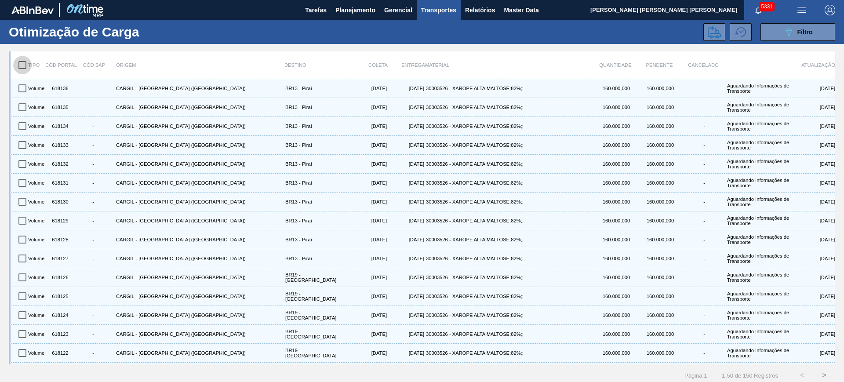
checkbox input "true"
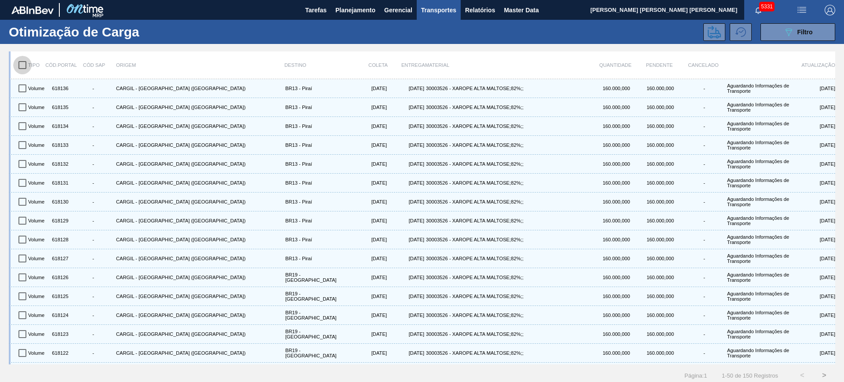
checkbox input "true"
click at [720, 29] on button at bounding box center [715, 32] width 22 height 18
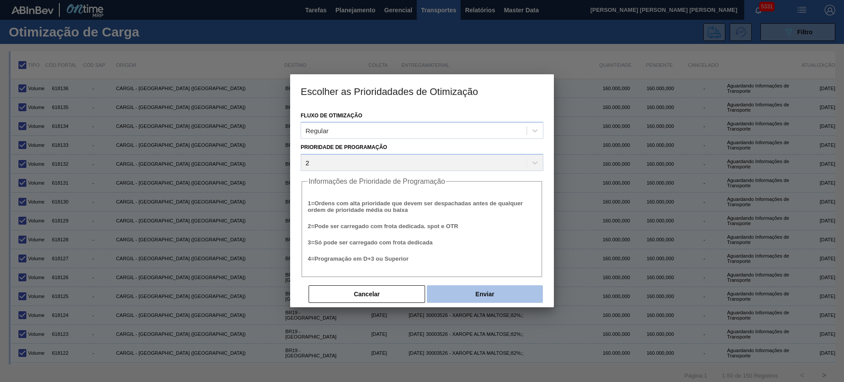
click at [513, 290] on button "Enviar" at bounding box center [485, 294] width 116 height 18
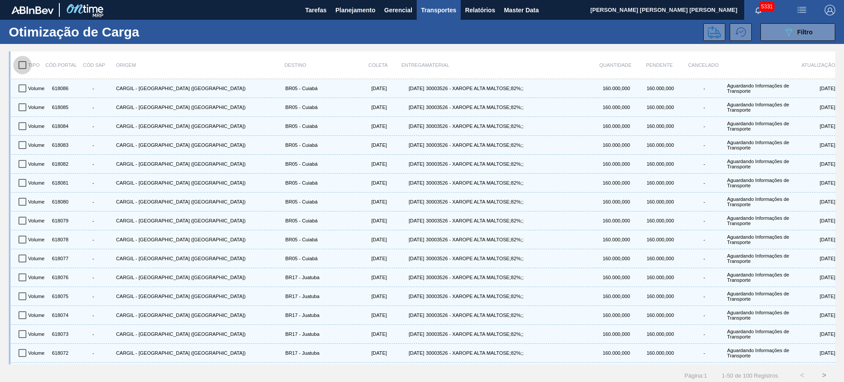
click at [29, 62] on input "checkbox" at bounding box center [22, 65] width 18 height 18
checkbox input "true"
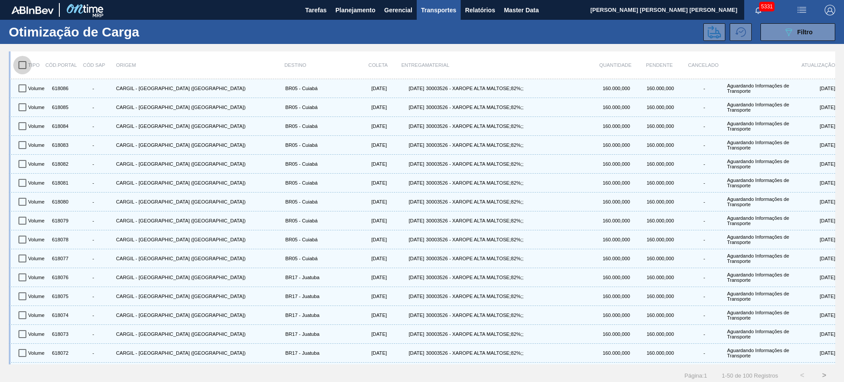
checkbox input "true"
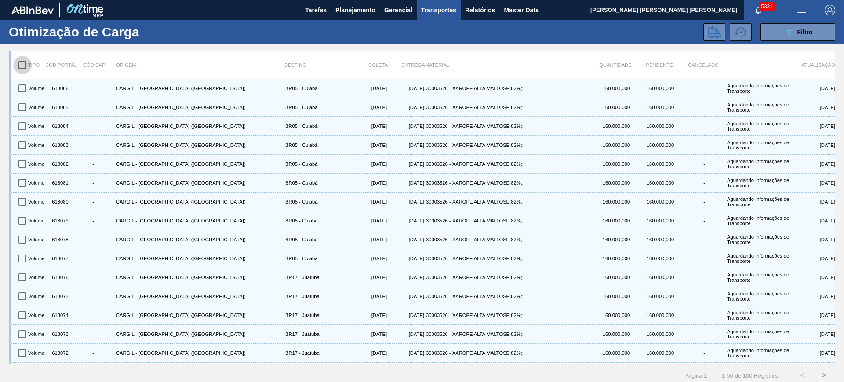
checkbox input "true"
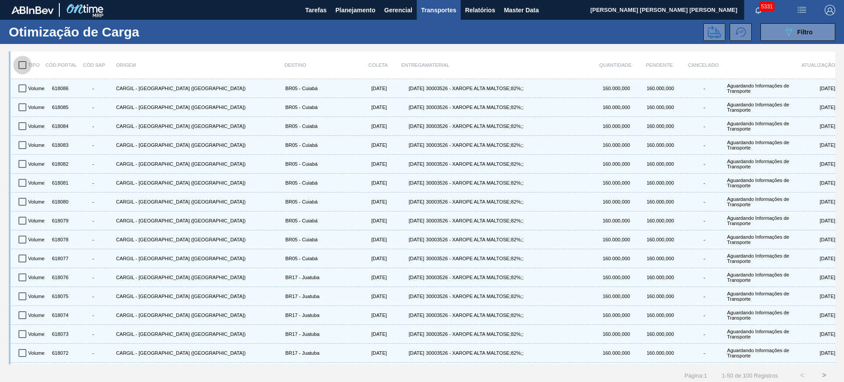
checkbox input "true"
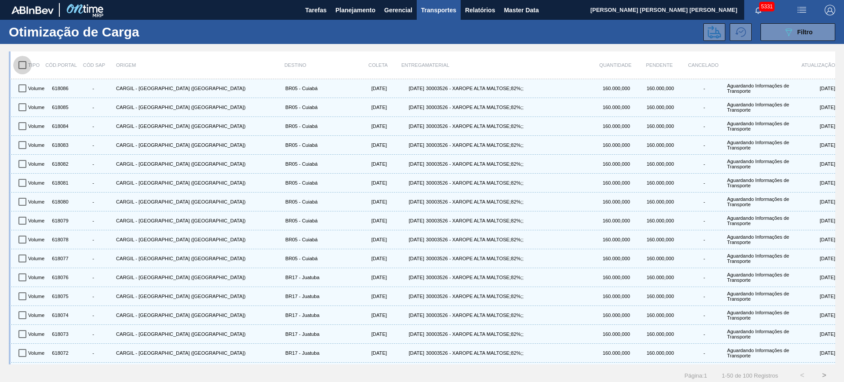
checkbox input "true"
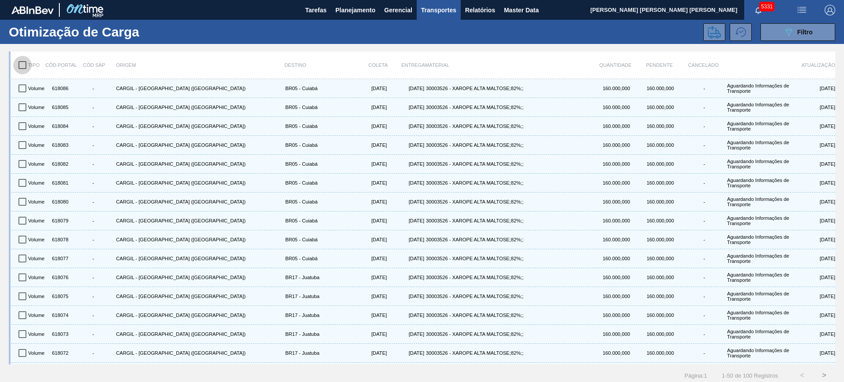
checkbox input "true"
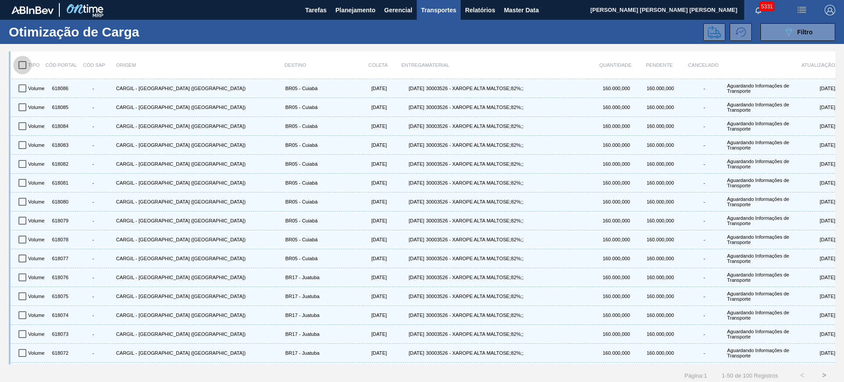
checkbox input "true"
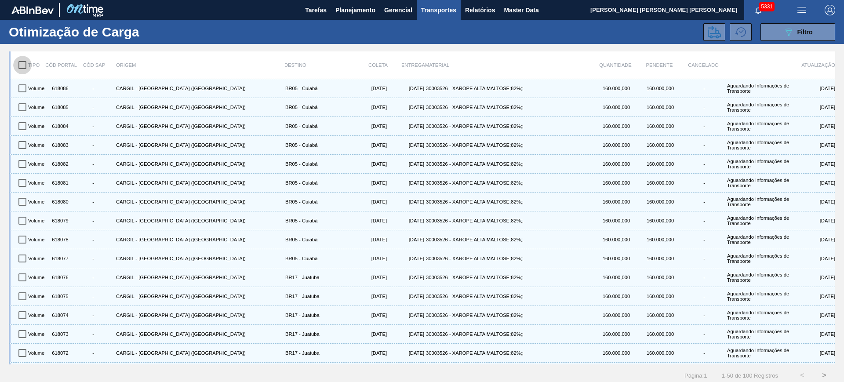
checkbox input "true"
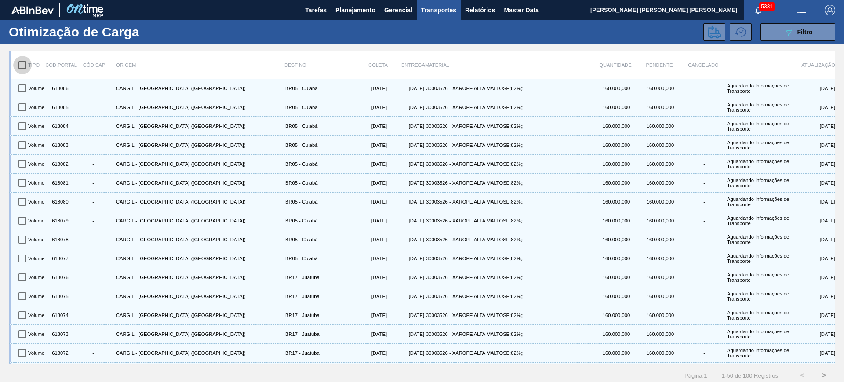
checkbox input "true"
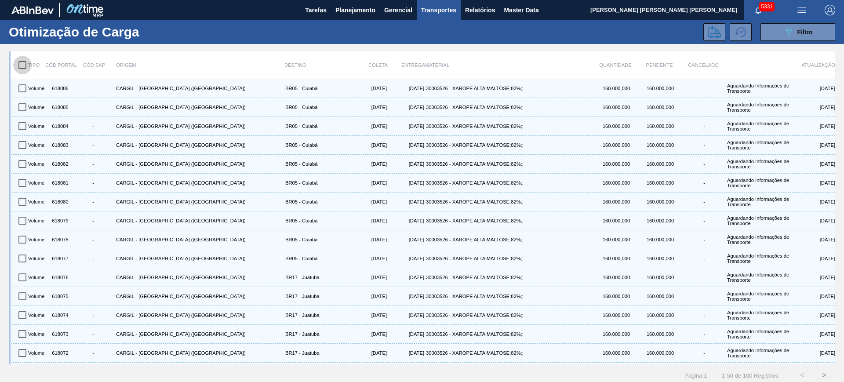
checkbox input "true"
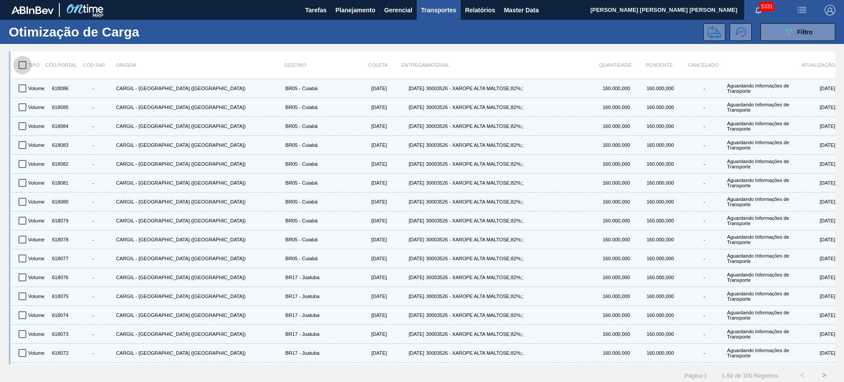
checkbox input "true"
click at [730, 27] on button at bounding box center [741, 32] width 22 height 18
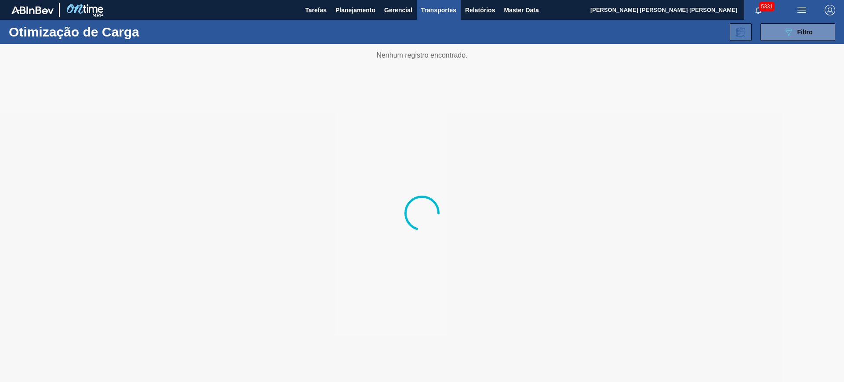
click at [736, 30] on icon at bounding box center [741, 32] width 11 height 11
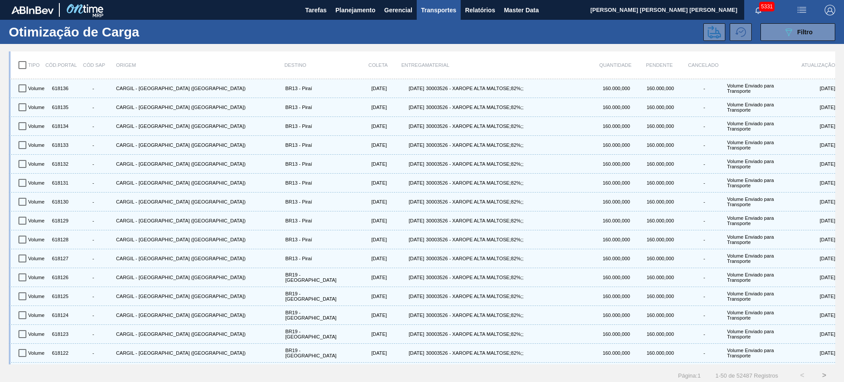
click at [25, 63] on input "checkbox" at bounding box center [22, 65] width 18 height 18
checkbox input "true"
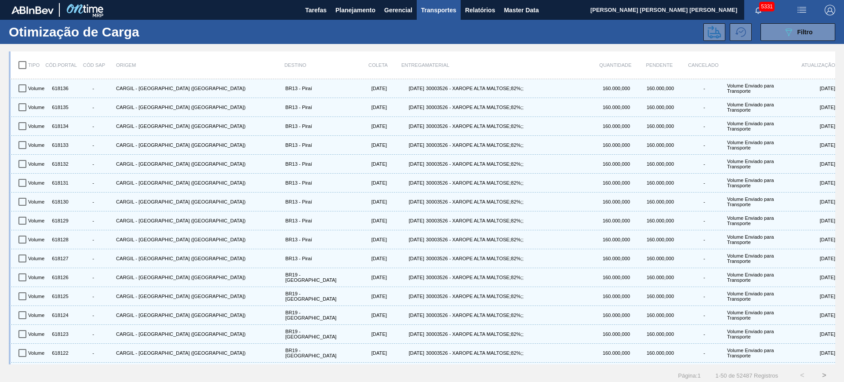
checkbox input "true"
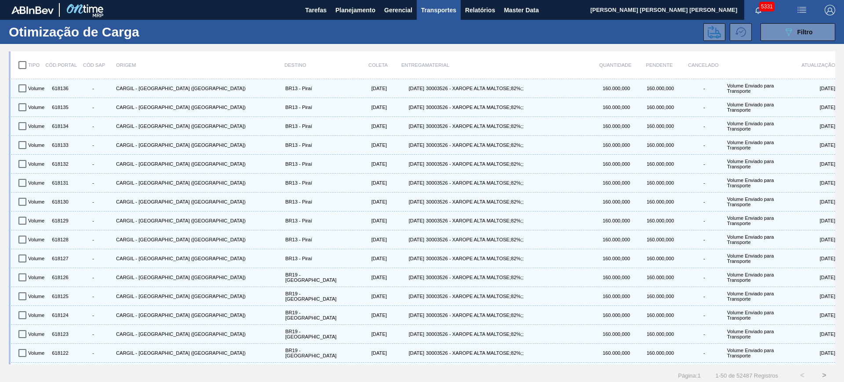
checkbox input "true"
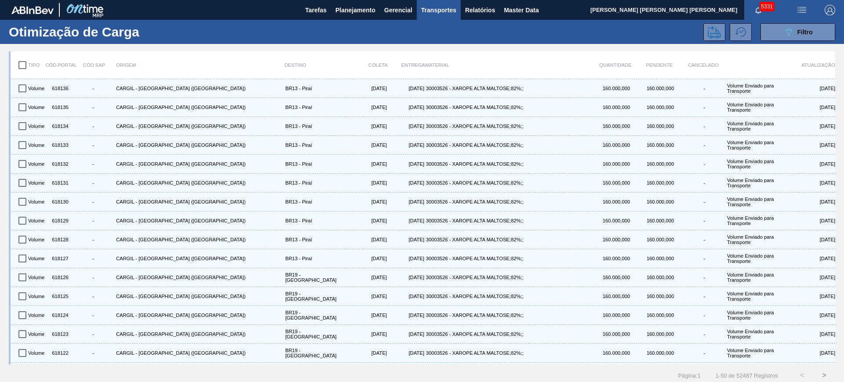
checkbox input "true"
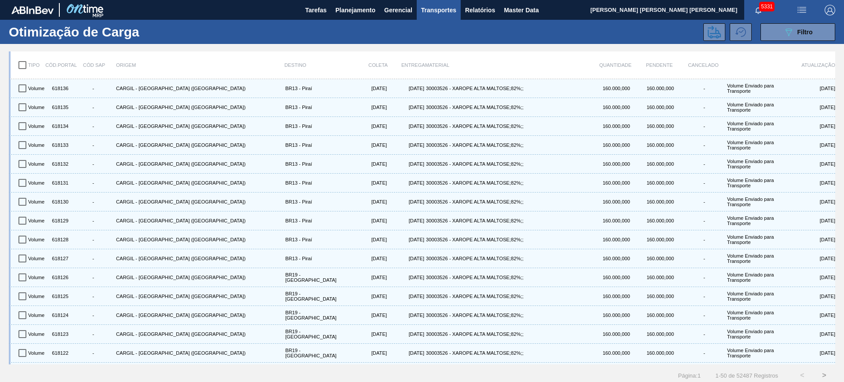
checkbox input "true"
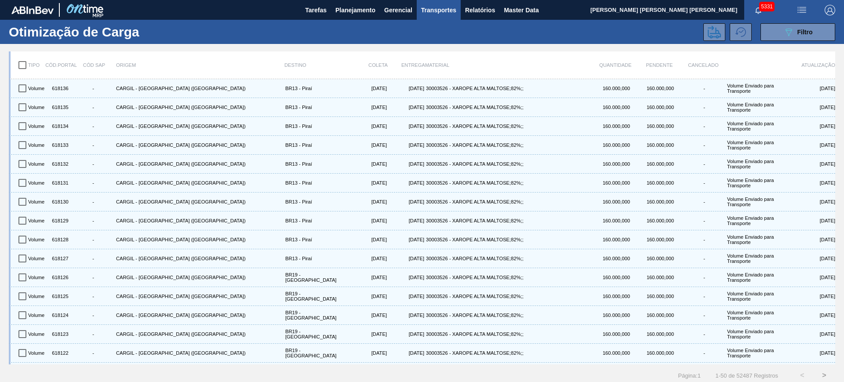
checkbox input "true"
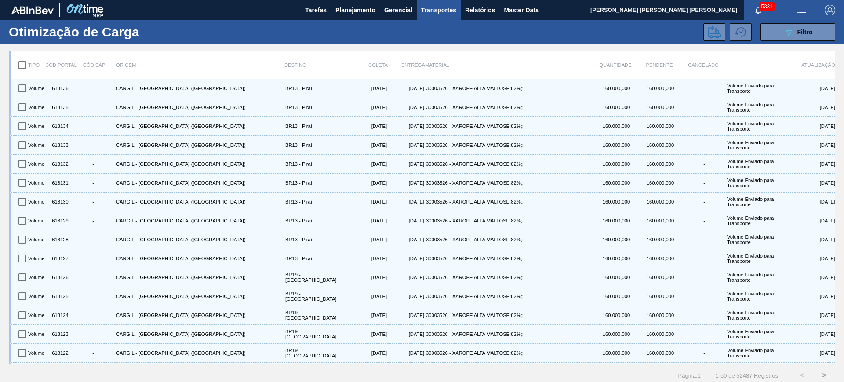
checkbox input "true"
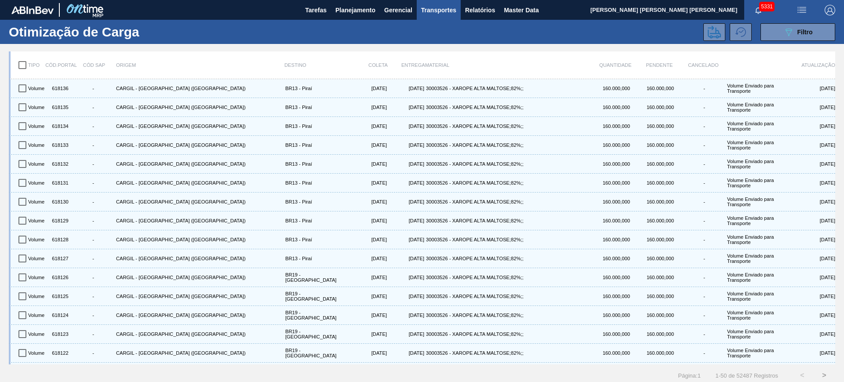
checkbox input "true"
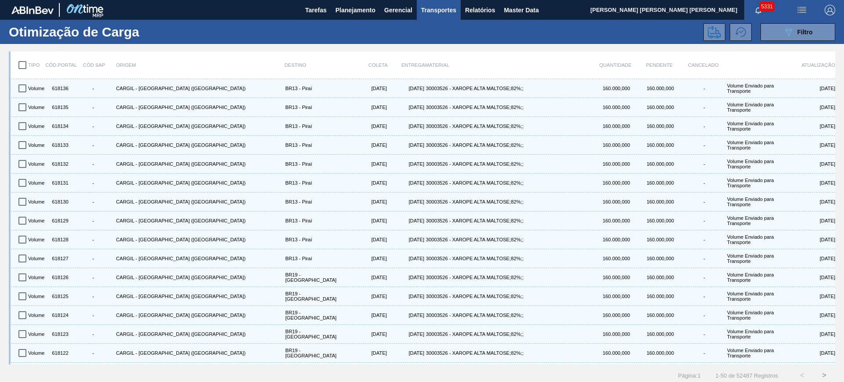
checkbox input "true"
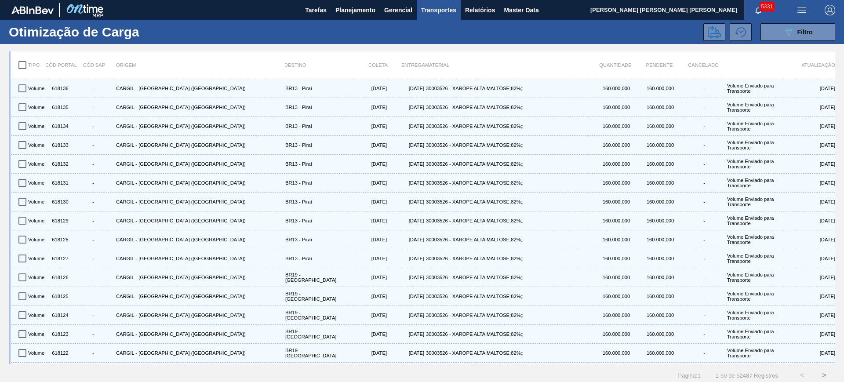
checkbox input "true"
click at [708, 28] on icon at bounding box center [714, 32] width 13 height 13
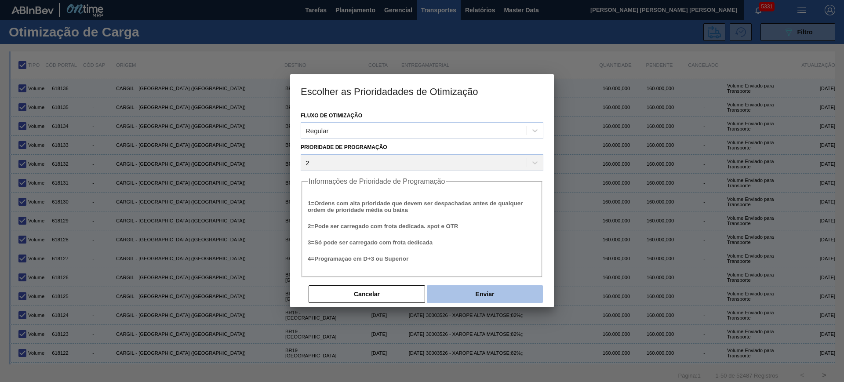
click at [474, 286] on button "Enviar" at bounding box center [485, 294] width 116 height 18
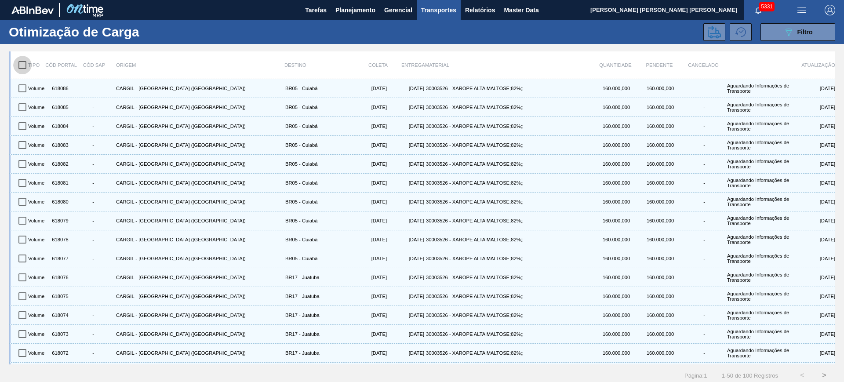
click at [27, 63] on input "checkbox" at bounding box center [22, 65] width 18 height 18
click at [715, 29] on icon at bounding box center [714, 32] width 13 height 13
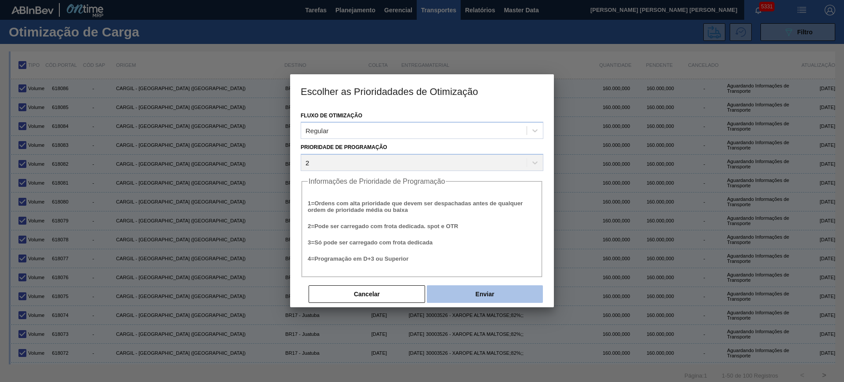
click at [483, 298] on button "Enviar" at bounding box center [485, 294] width 116 height 18
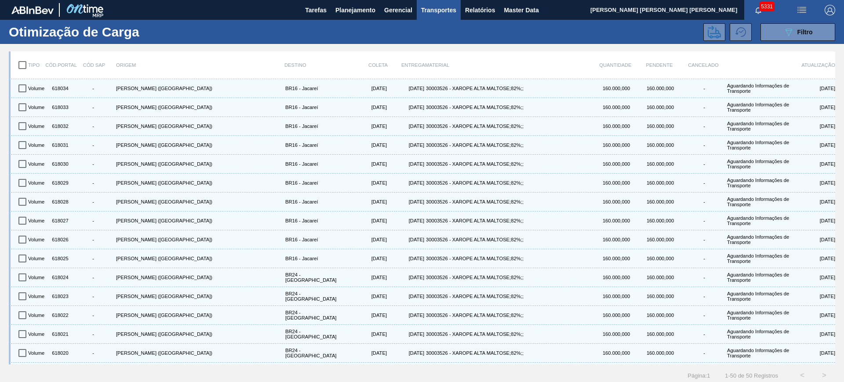
click at [24, 64] on input "checkbox" at bounding box center [22, 65] width 18 height 18
click at [709, 33] on icon at bounding box center [714, 32] width 13 height 13
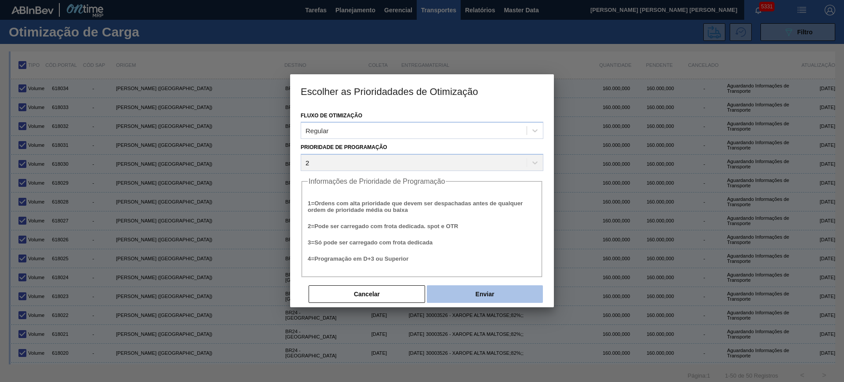
click at [507, 290] on button "Enviar" at bounding box center [485, 294] width 116 height 18
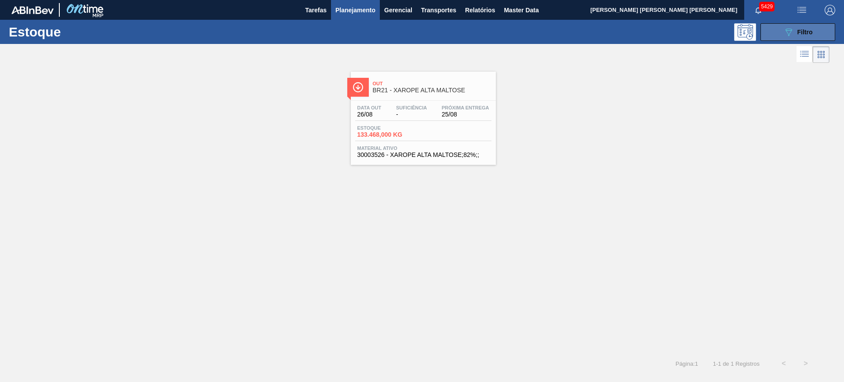
click at [781, 26] on button "089F7B8B-B2A5-4AFE-B5C0-19BA573D28AC Filtro" at bounding box center [798, 32] width 75 height 18
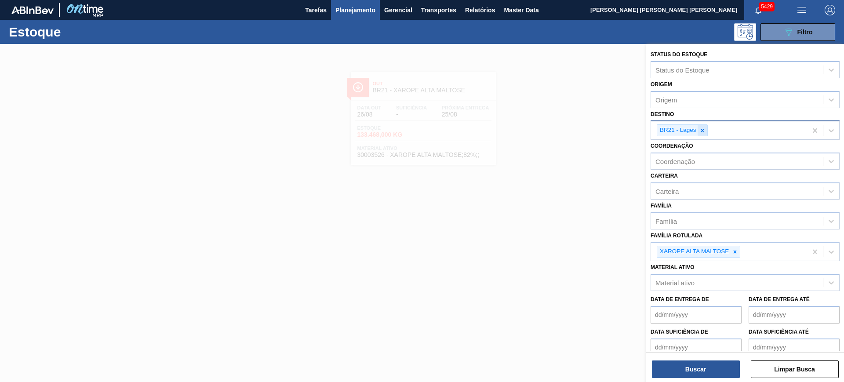
click at [703, 135] on div at bounding box center [703, 130] width 10 height 11
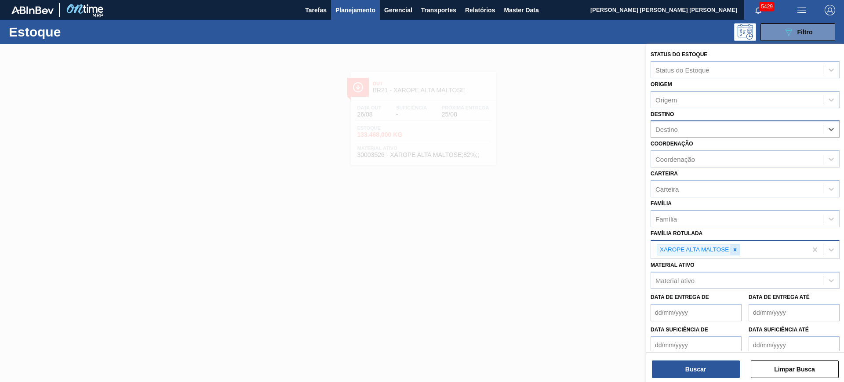
click at [739, 251] on div at bounding box center [735, 249] width 10 height 11
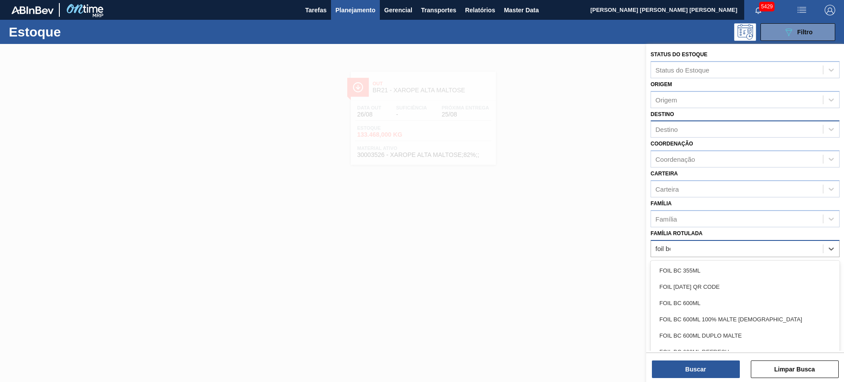
type Rotulada "foil bc"
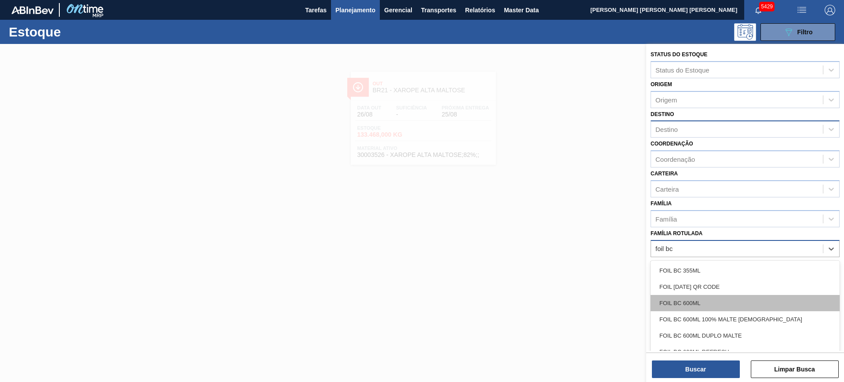
click at [719, 307] on div "FOIL BC 600ML" at bounding box center [745, 303] width 189 height 16
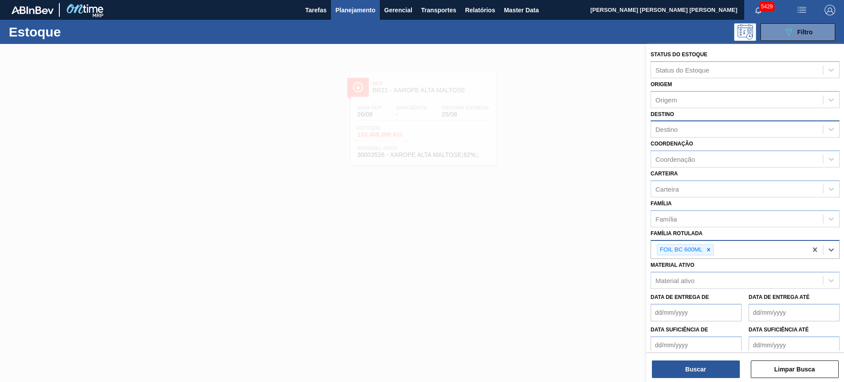
click at [704, 149] on div "Coordenação Coordenação" at bounding box center [745, 153] width 189 height 30
click at [714, 160] on div "Coordenação" at bounding box center [737, 159] width 172 height 13
type input "packag"
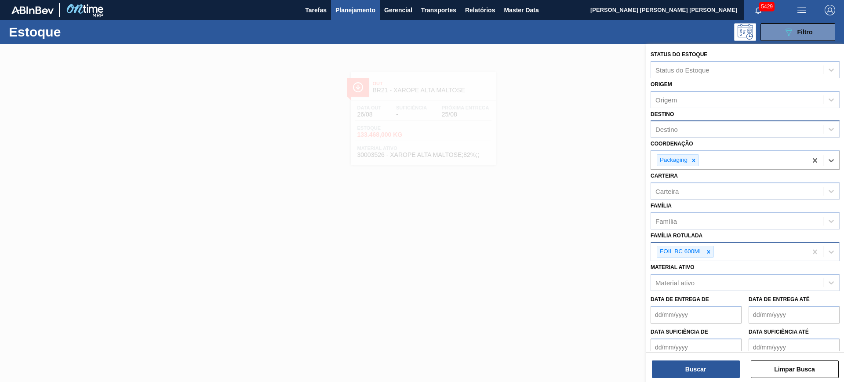
click at [682, 128] on div "Destino" at bounding box center [737, 129] width 172 height 13
type input "i"
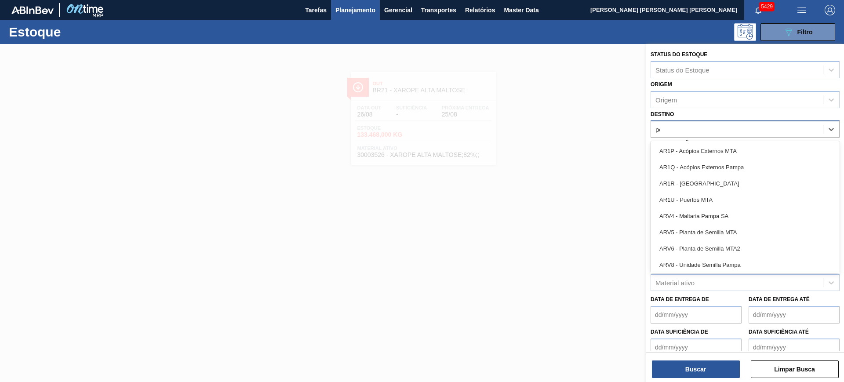
type input "pern"
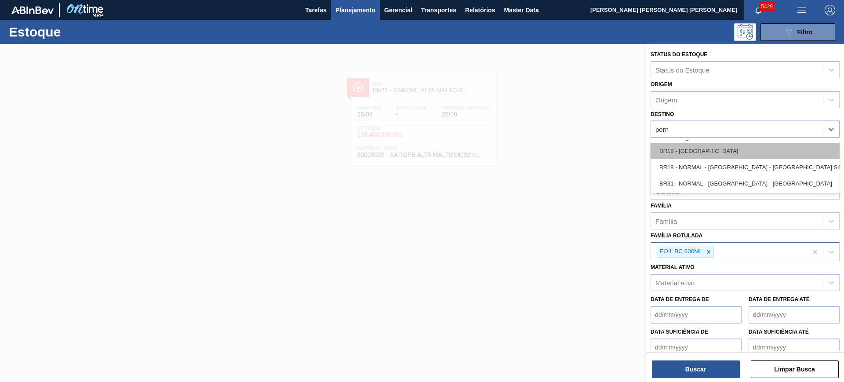
click at [700, 145] on div "BR18 - [GEOGRAPHIC_DATA]" at bounding box center [745, 151] width 189 height 16
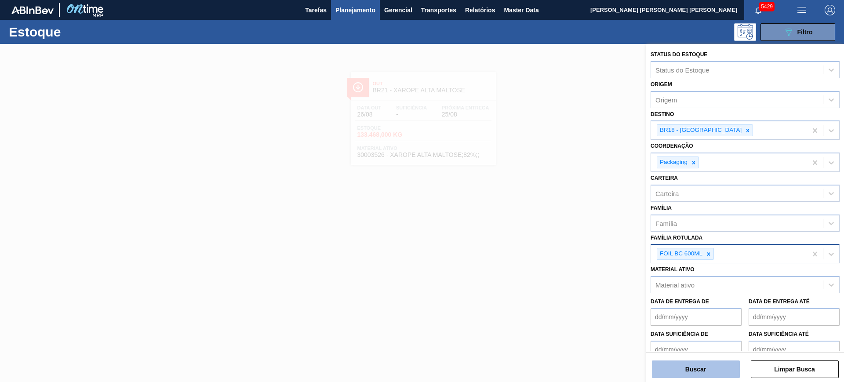
click at [697, 372] on button "Buscar" at bounding box center [696, 370] width 88 height 18
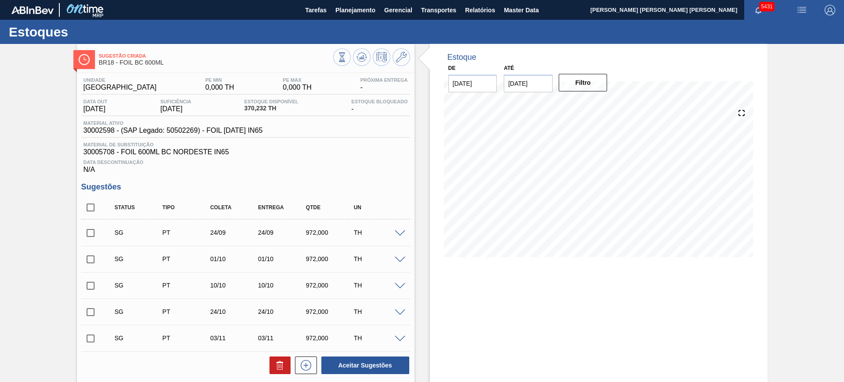
drag, startPoint x: 87, startPoint y: 205, endPoint x: 160, endPoint y: 255, distance: 88.7
click at [87, 205] on input "checkbox" at bounding box center [90, 207] width 18 height 18
checkbox input "true"
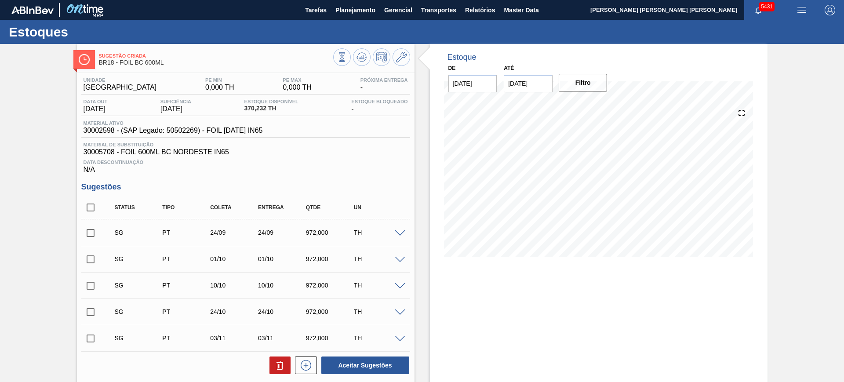
checkbox input "true"
click at [284, 367] on icon at bounding box center [280, 365] width 11 height 11
checkbox input "false"
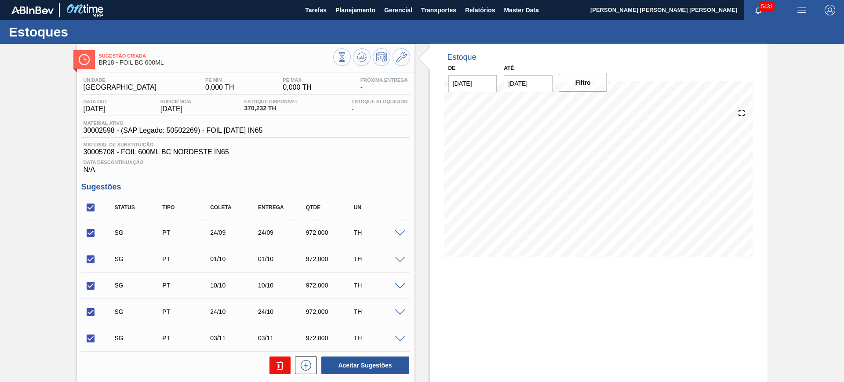
checkbox input "false"
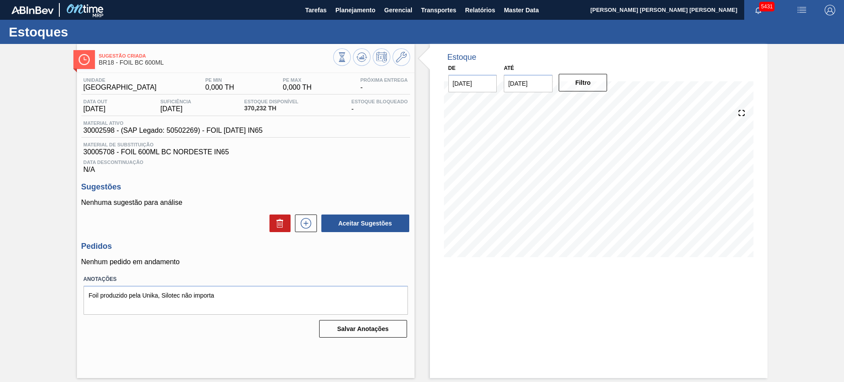
click at [95, 131] on span "30002598 - (SAP Legado: 50502269) - FOIL [DATE] IN65" at bounding box center [173, 131] width 179 height 8
copy span "30002598"
click at [360, 57] on icon at bounding box center [362, 57] width 11 height 11
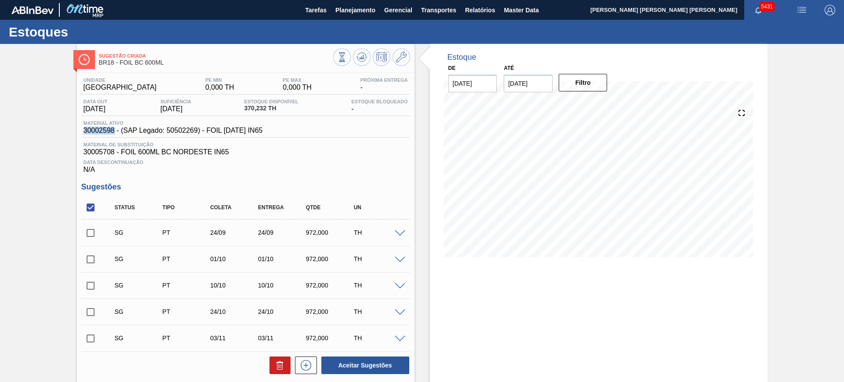
click at [521, 82] on input "08/09/2025" at bounding box center [528, 84] width 49 height 18
click at [600, 105] on button "Next Month" at bounding box center [602, 105] width 6 height 6
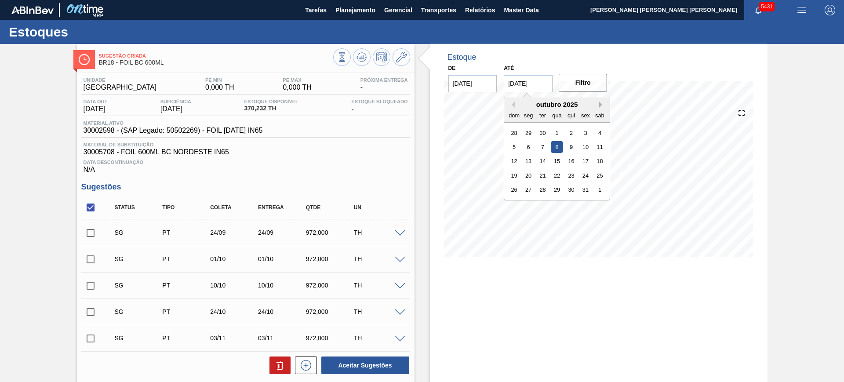
click at [600, 105] on button "Next Month" at bounding box center [602, 105] width 6 height 6
click at [596, 208] on div "6" at bounding box center [600, 204] width 12 height 12
type input "06/12/2025"
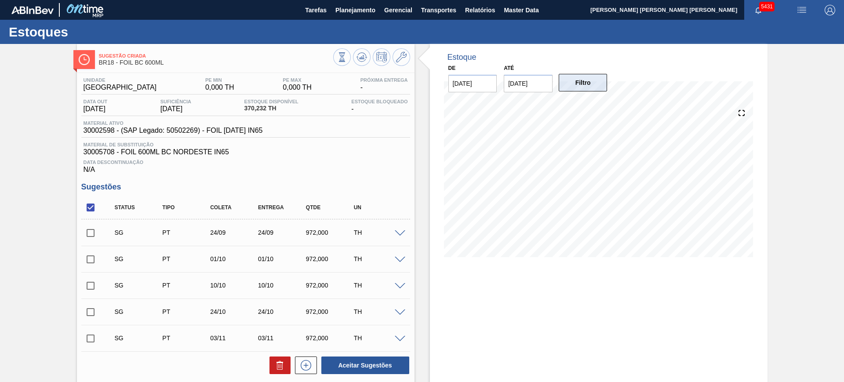
click at [596, 89] on button "Filtro" at bounding box center [583, 83] width 49 height 18
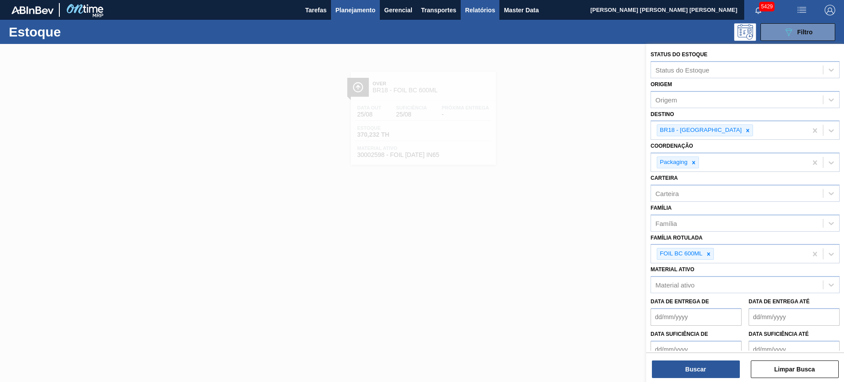
click at [470, 11] on span "Relatórios" at bounding box center [480, 10] width 30 height 11
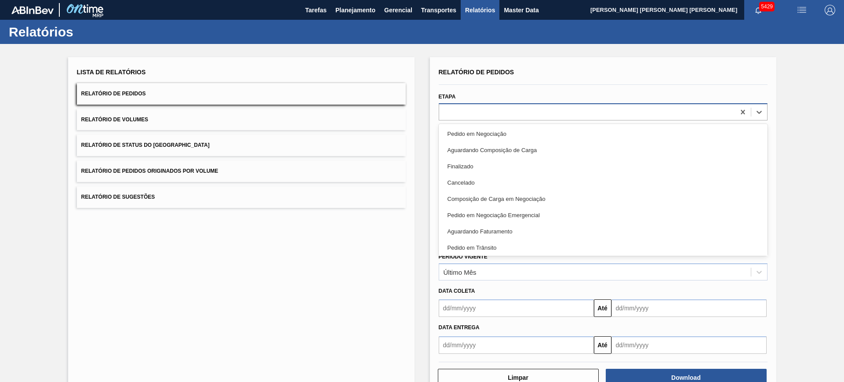
click at [495, 110] on div at bounding box center [587, 112] width 296 height 13
click at [509, 88] on div "Relatório de Pedidos Etapa option Pedido em Negociação focused, 1 of 20. 20 res…" at bounding box center [603, 210] width 329 height 288
click at [467, 112] on div at bounding box center [587, 112] width 296 height 13
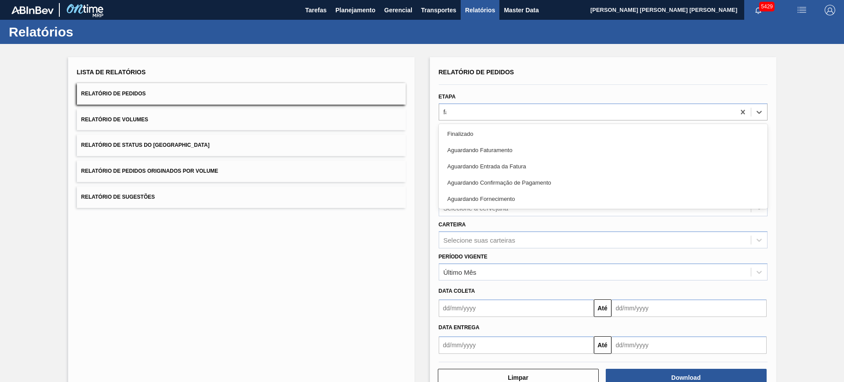
type input "f"
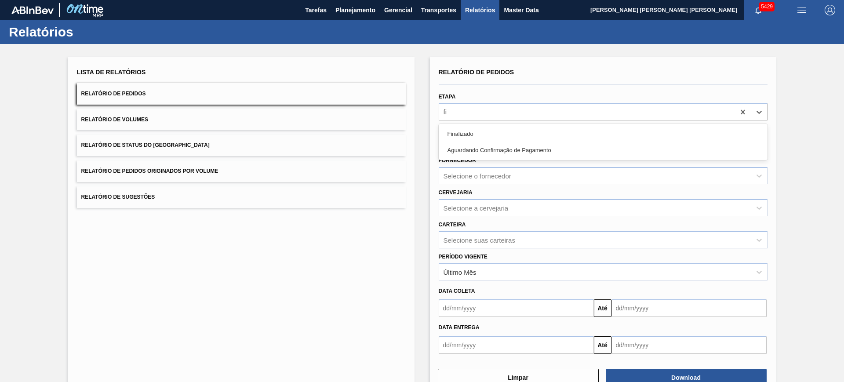
type input "fi"
click at [536, 67] on div "Relatório de Pedidos" at bounding box center [603, 72] width 329 height 13
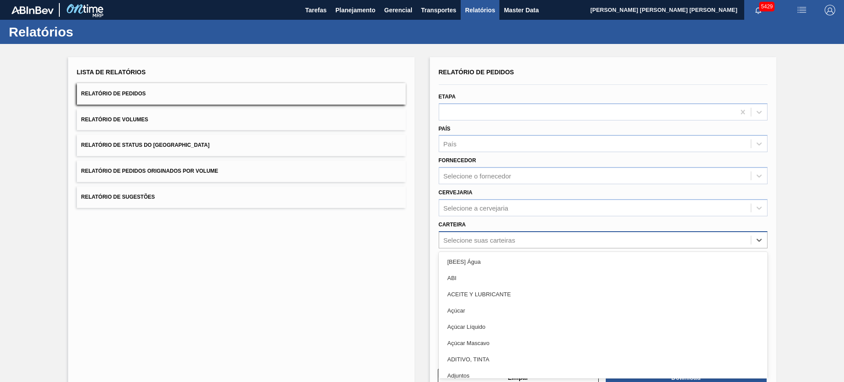
click at [478, 239] on div "Selecione suas carteiras" at bounding box center [480, 239] width 72 height 7
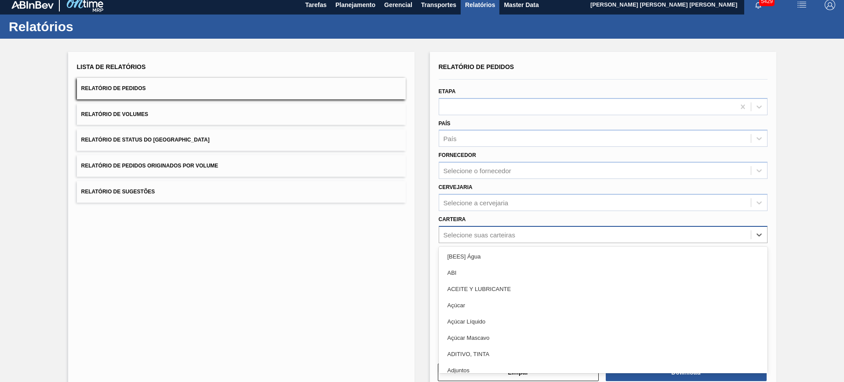
paste input "30003526"
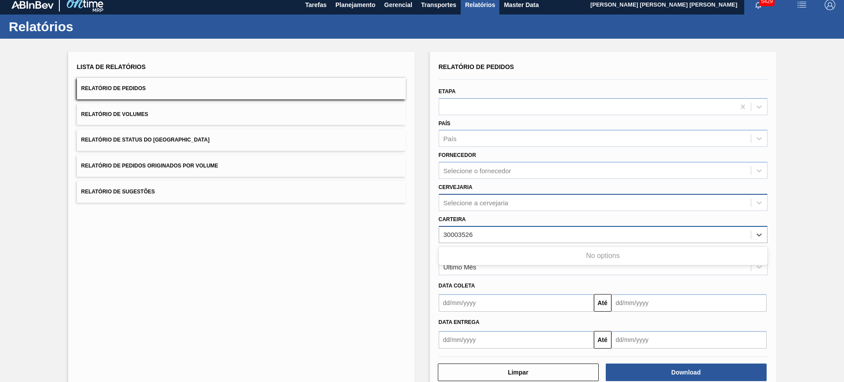
type input "30003526"
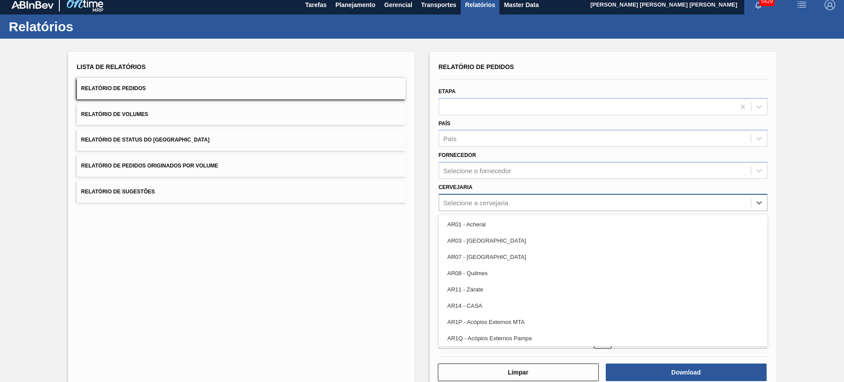
click at [490, 202] on div "Selecione a cervejaria" at bounding box center [476, 202] width 65 height 7
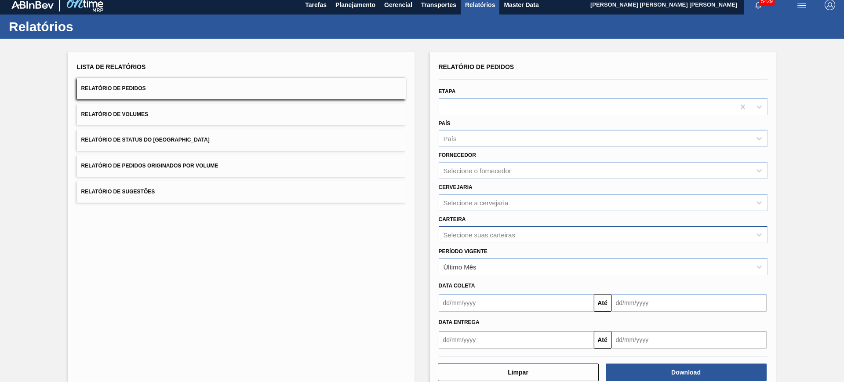
click at [484, 185] on div "Cervejaria Selecione a cervejaria" at bounding box center [603, 196] width 329 height 30
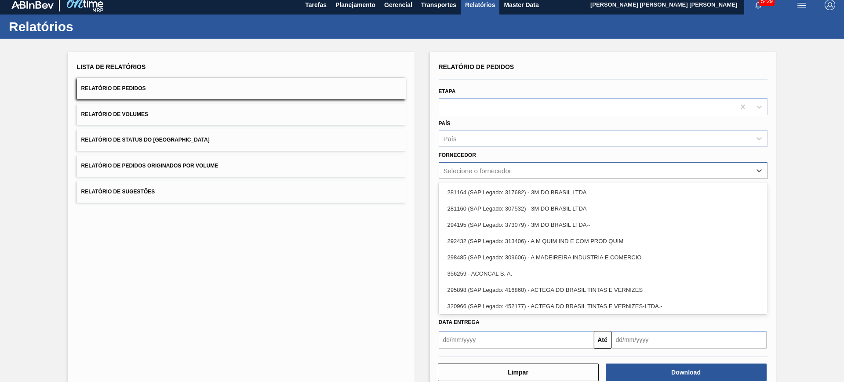
click at [476, 172] on div "Selecione o fornecedor" at bounding box center [478, 170] width 68 height 7
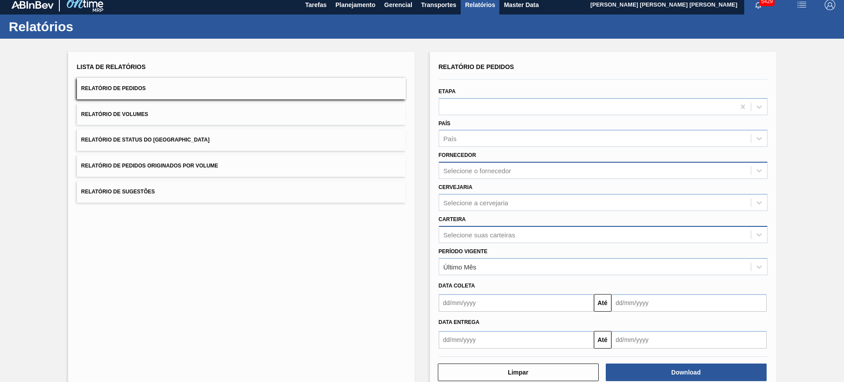
click at [470, 169] on div "Selecione o fornecedor" at bounding box center [478, 170] width 68 height 7
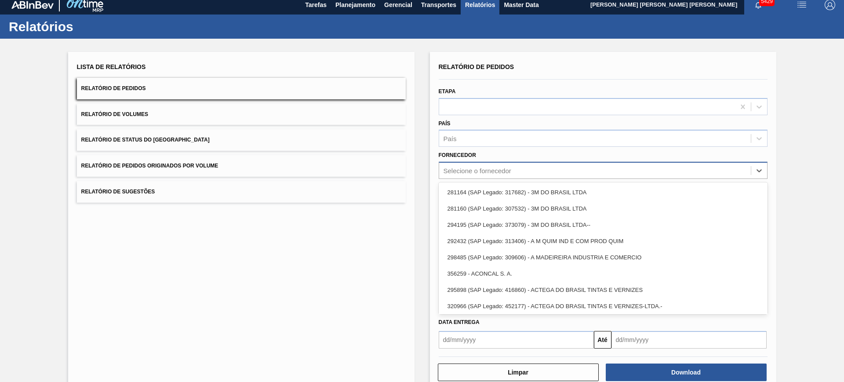
paste input "302997"
type input "302997"
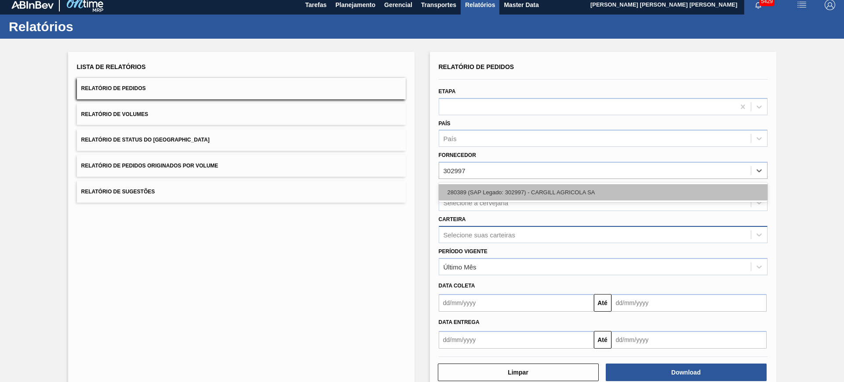
click at [526, 191] on div "280389 (SAP Legado: 302997) - CARGILL AGRICOLA SA" at bounding box center [603, 192] width 329 height 16
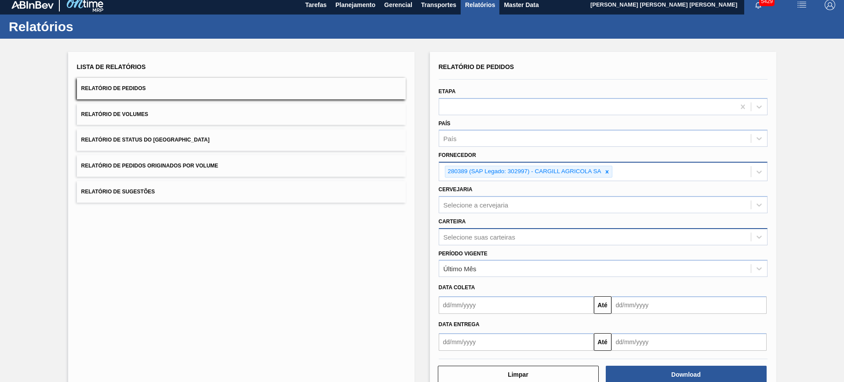
click at [677, 178] on div "280389 (SAP Legado: 302997) - CARGILL AGRICOLA SA" at bounding box center [595, 172] width 312 height 18
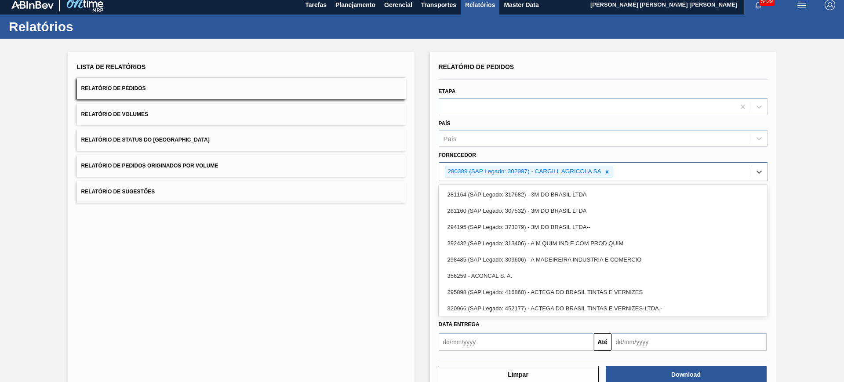
paste input "408368"
type input "408368"
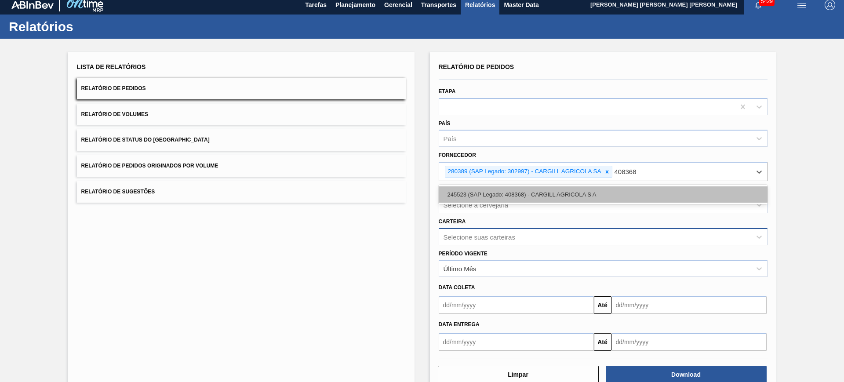
click at [625, 198] on div "245523 (SAP Legado: 408368) - CARGILL AGRICOLA S A" at bounding box center [603, 194] width 329 height 16
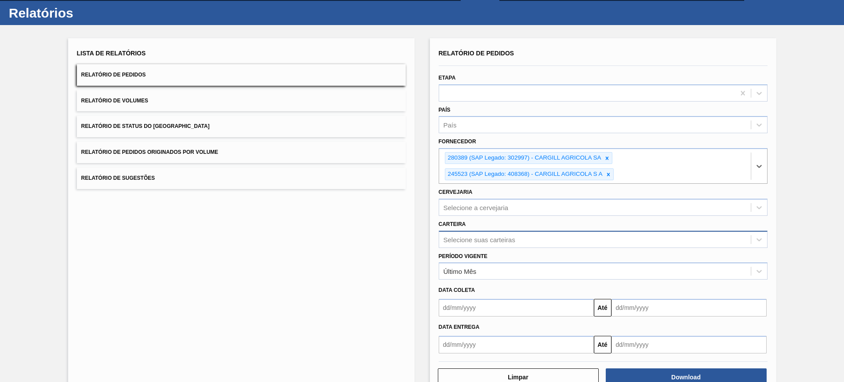
click at [485, 248] on div "Selecione suas carteiras" at bounding box center [603, 239] width 329 height 17
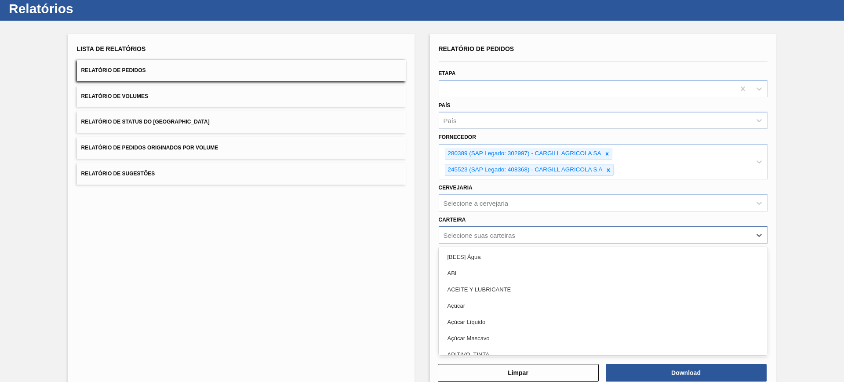
scroll to position [24, 0]
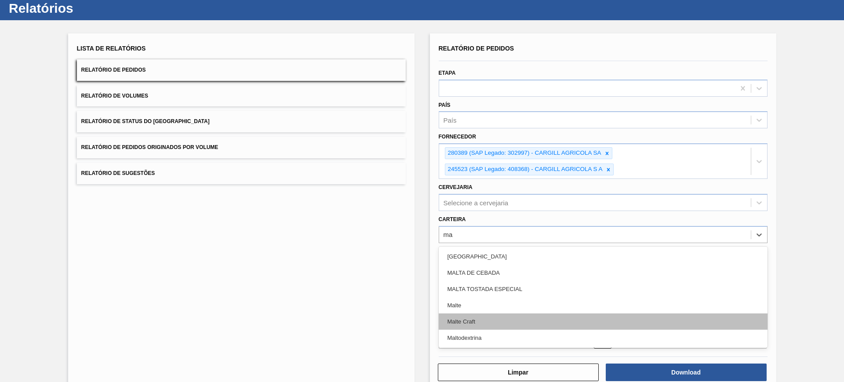
type input "m"
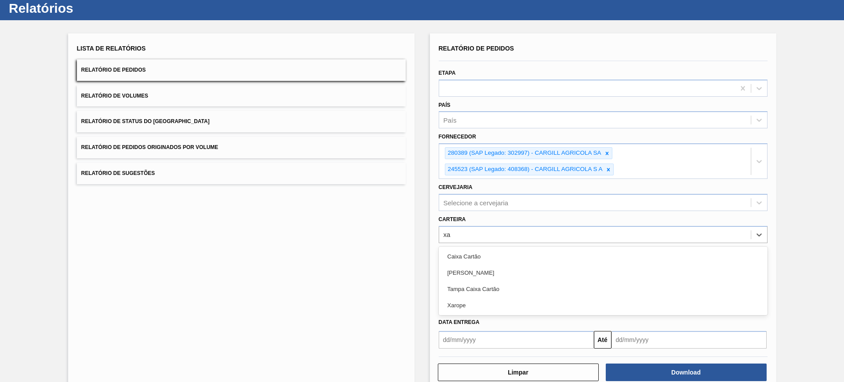
type input "x"
type input "xarop"
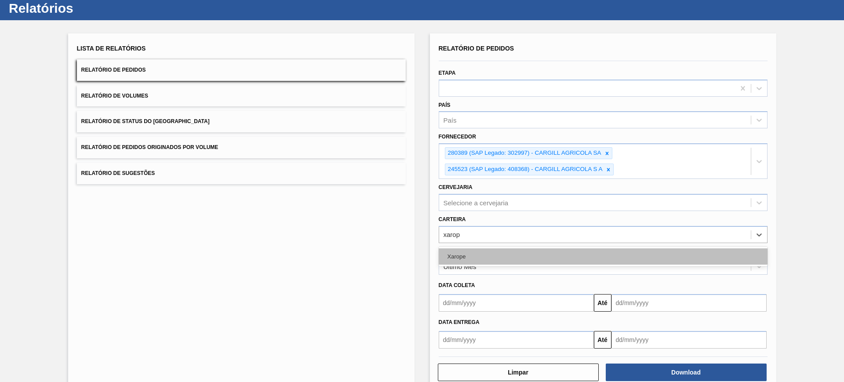
click at [486, 255] on div "Xarope" at bounding box center [603, 256] width 329 height 16
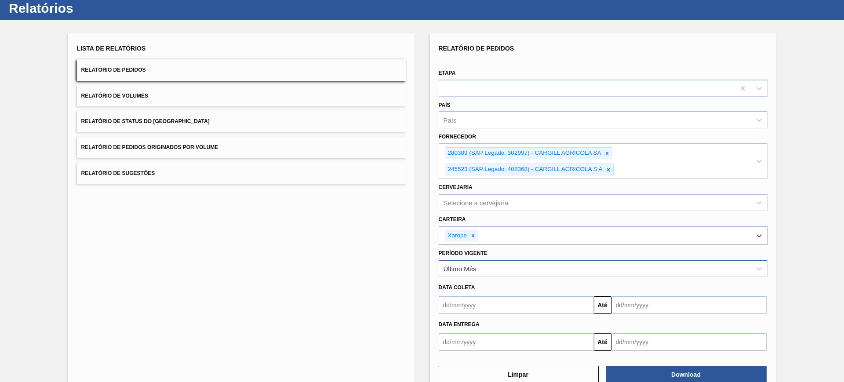
click at [501, 264] on div "Último Mês" at bounding box center [595, 268] width 312 height 13
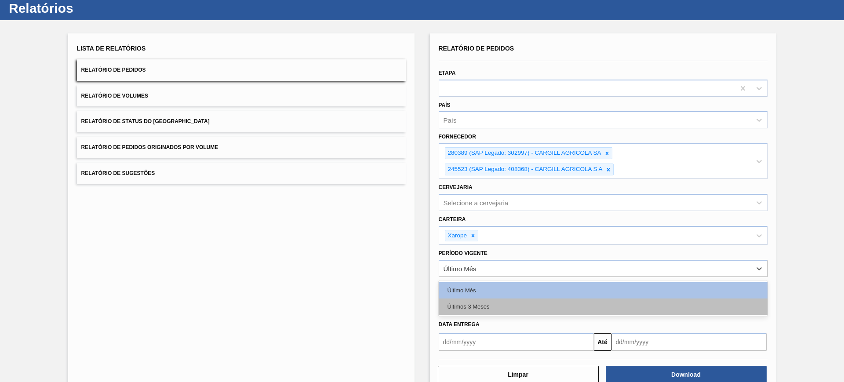
click at [495, 304] on div "Últimos 3 Meses" at bounding box center [603, 307] width 329 height 16
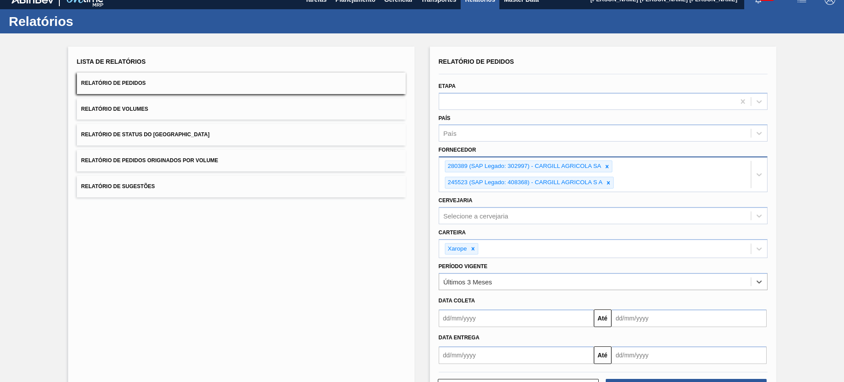
scroll to position [0, 0]
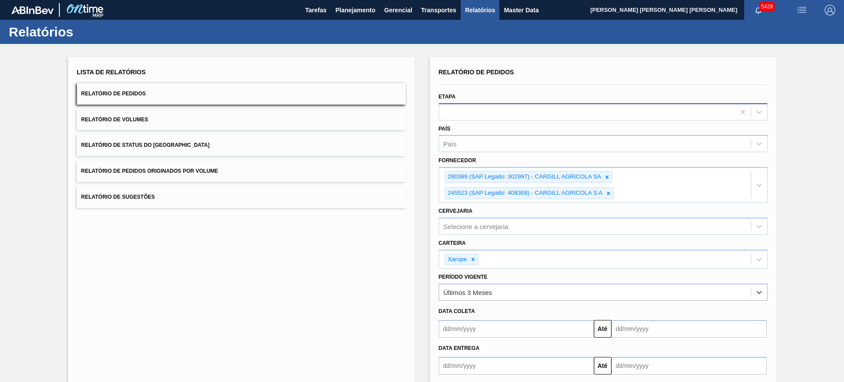
click at [488, 111] on div at bounding box center [587, 112] width 296 height 13
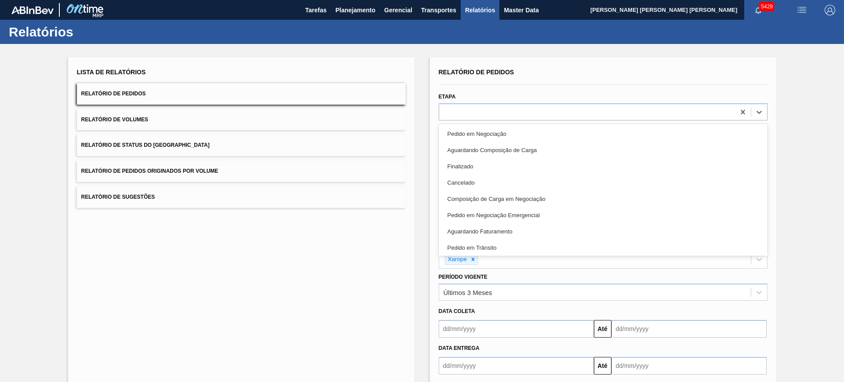
click at [595, 94] on div "Etapa option Pedido em Negociação focused, 1 of 20. 20 results available. Use U…" at bounding box center [603, 106] width 329 height 30
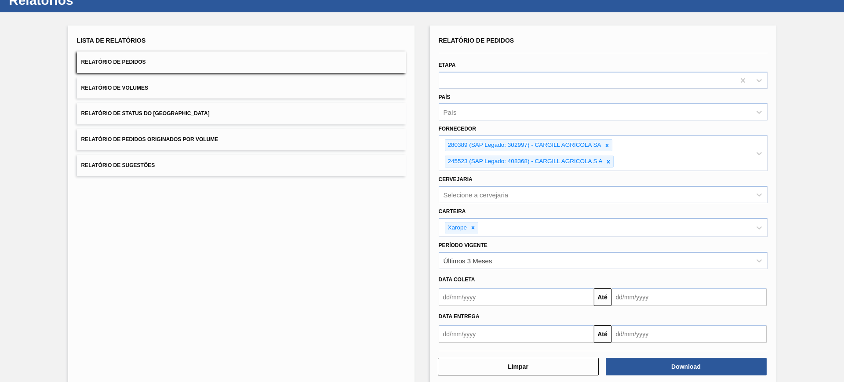
scroll to position [46, 0]
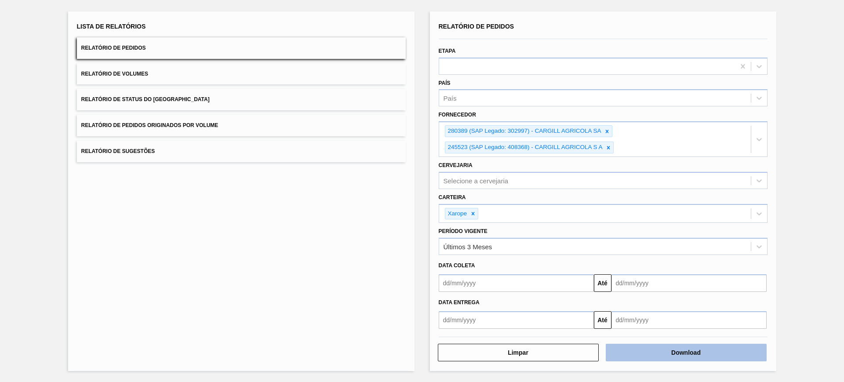
click at [700, 349] on button "Download" at bounding box center [686, 353] width 161 height 18
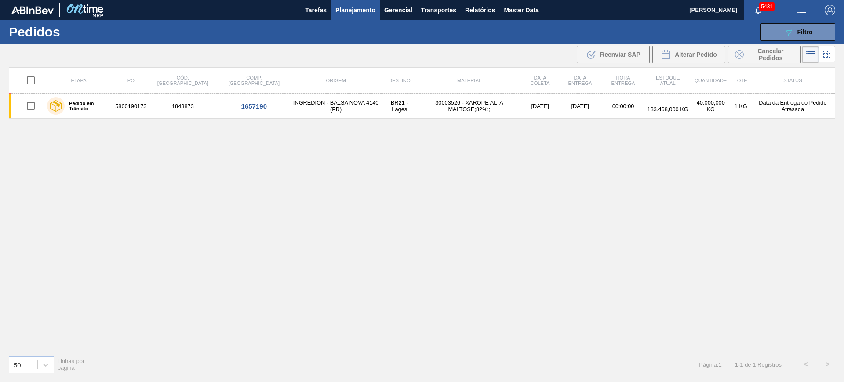
click at [355, 12] on span "Planejamento" at bounding box center [355, 10] width 40 height 11
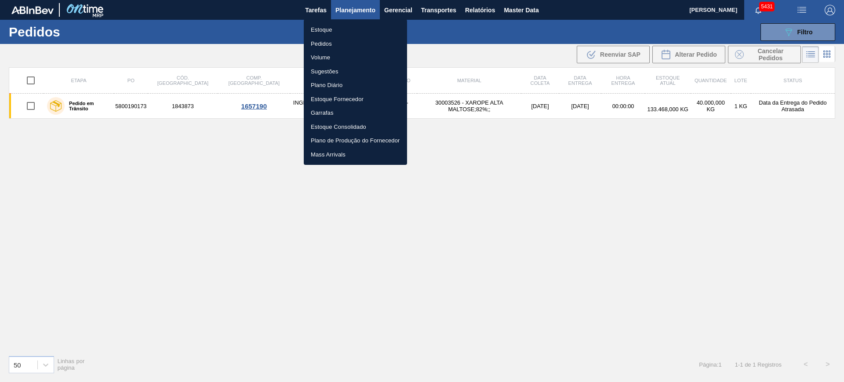
click at [322, 30] on li "Estoque" at bounding box center [355, 30] width 103 height 14
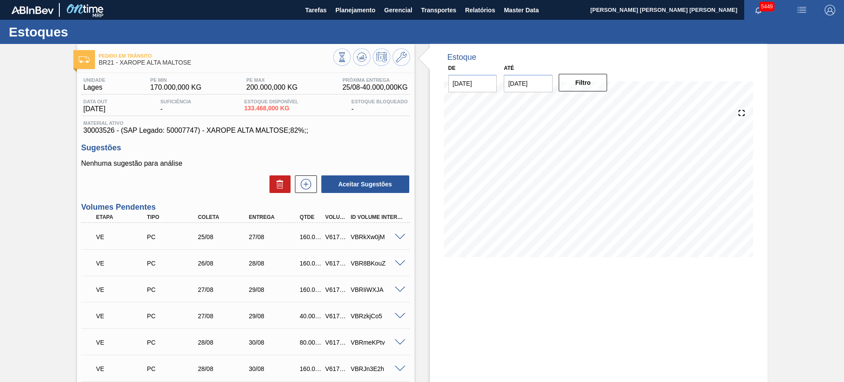
click at [100, 131] on span "30003526 - (SAP Legado: 50007747) - XAROPE ALTA MALTOSE;82%;;" at bounding box center [246, 131] width 324 height 8
copy span "30003526"
